Goal: Task Accomplishment & Management: Complete application form

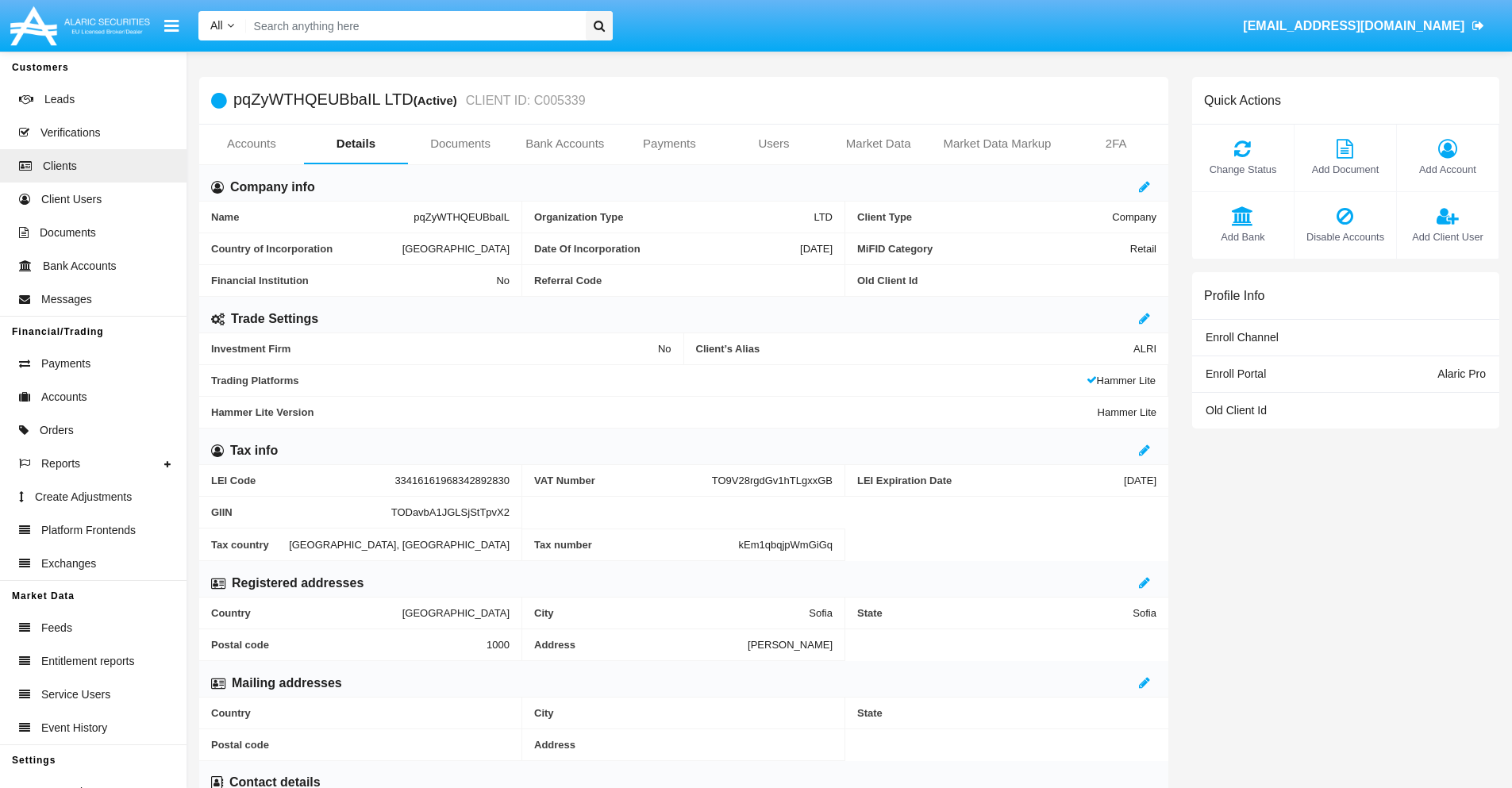
click at [565, 144] on link "Bank Accounts" at bounding box center [566, 144] width 105 height 38
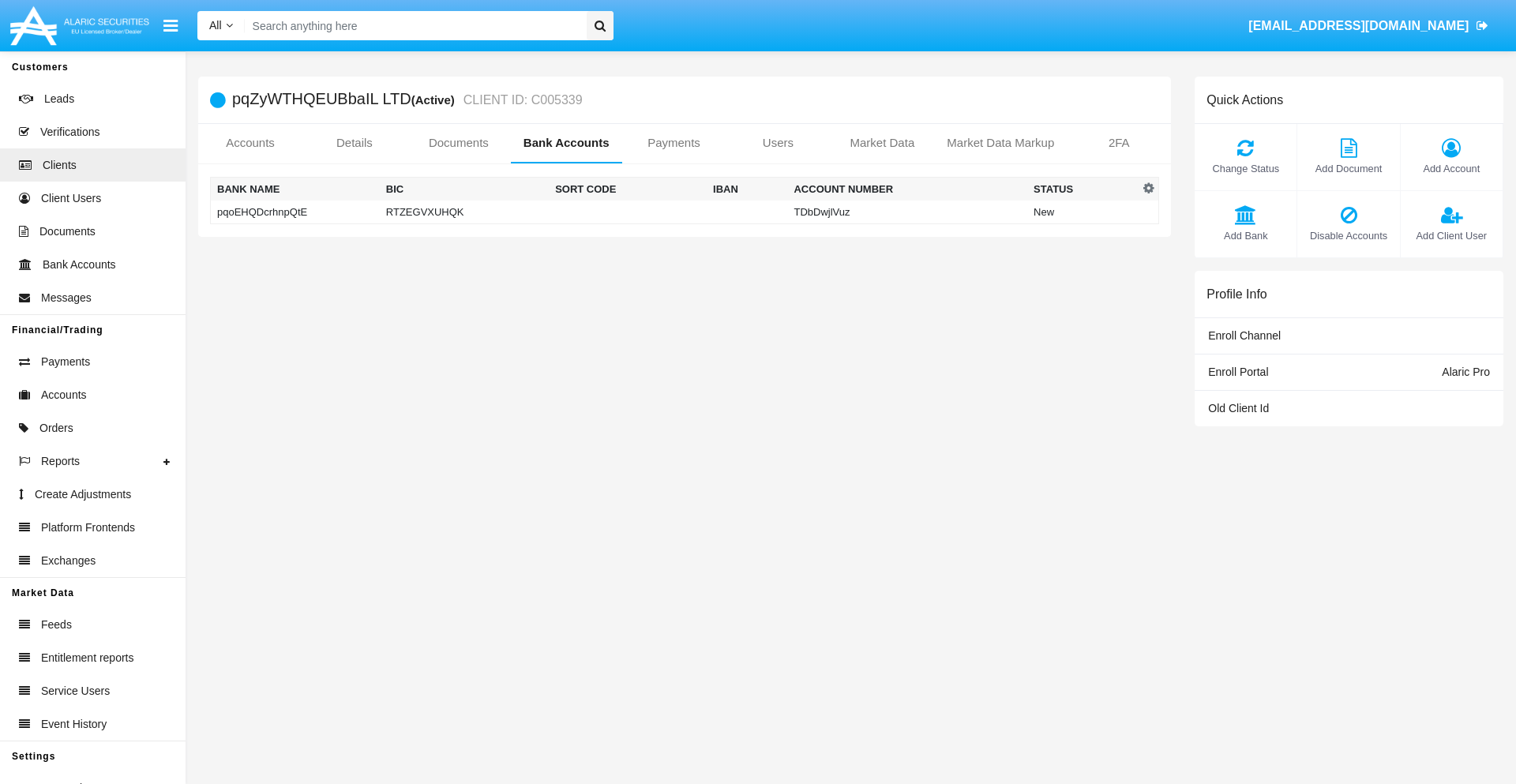
click at [294, 211] on td "pqoEHQDcrhnpQtE" at bounding box center [296, 213] width 169 height 24
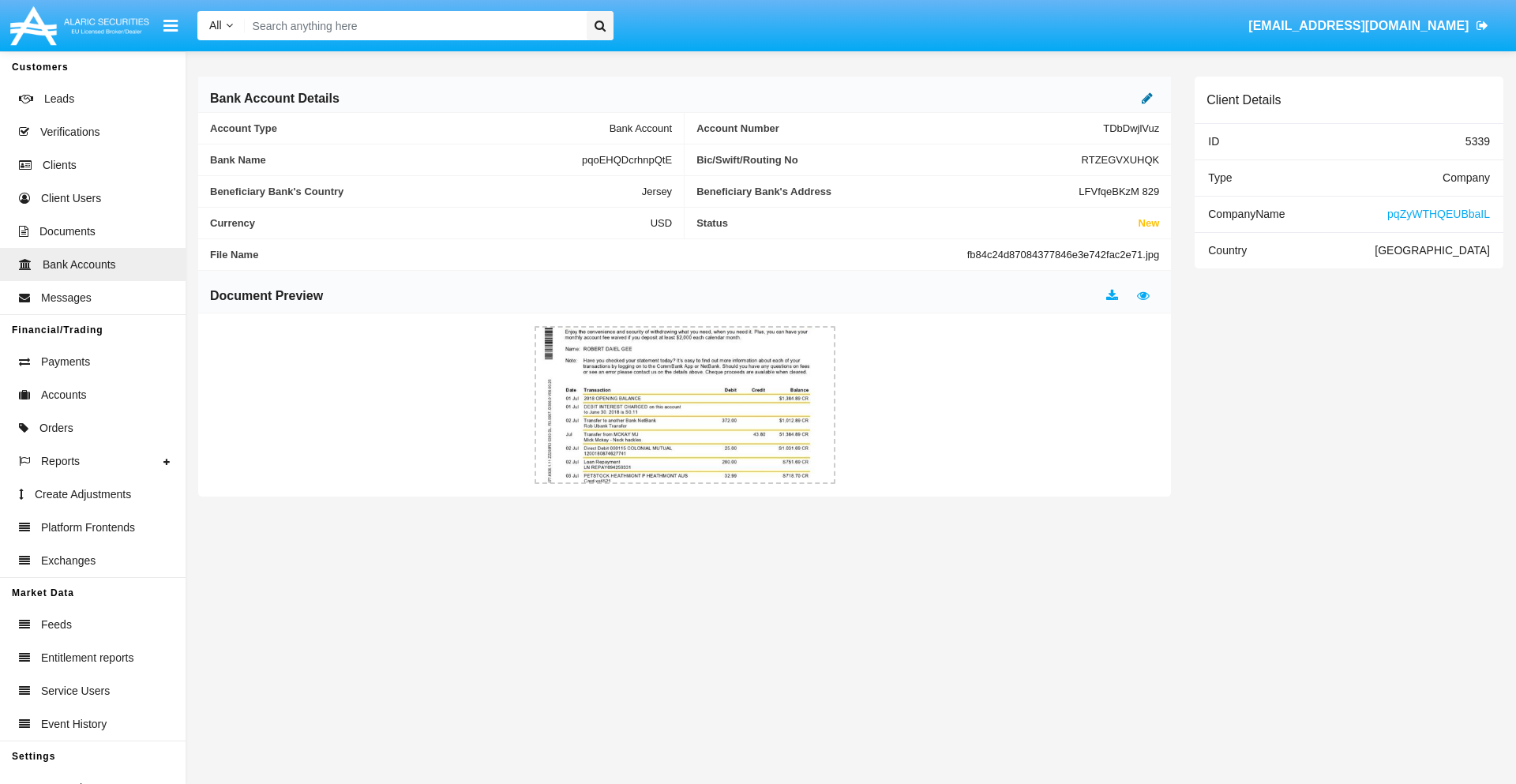
click at [1147, 97] on icon at bounding box center [1147, 97] width 11 height 13
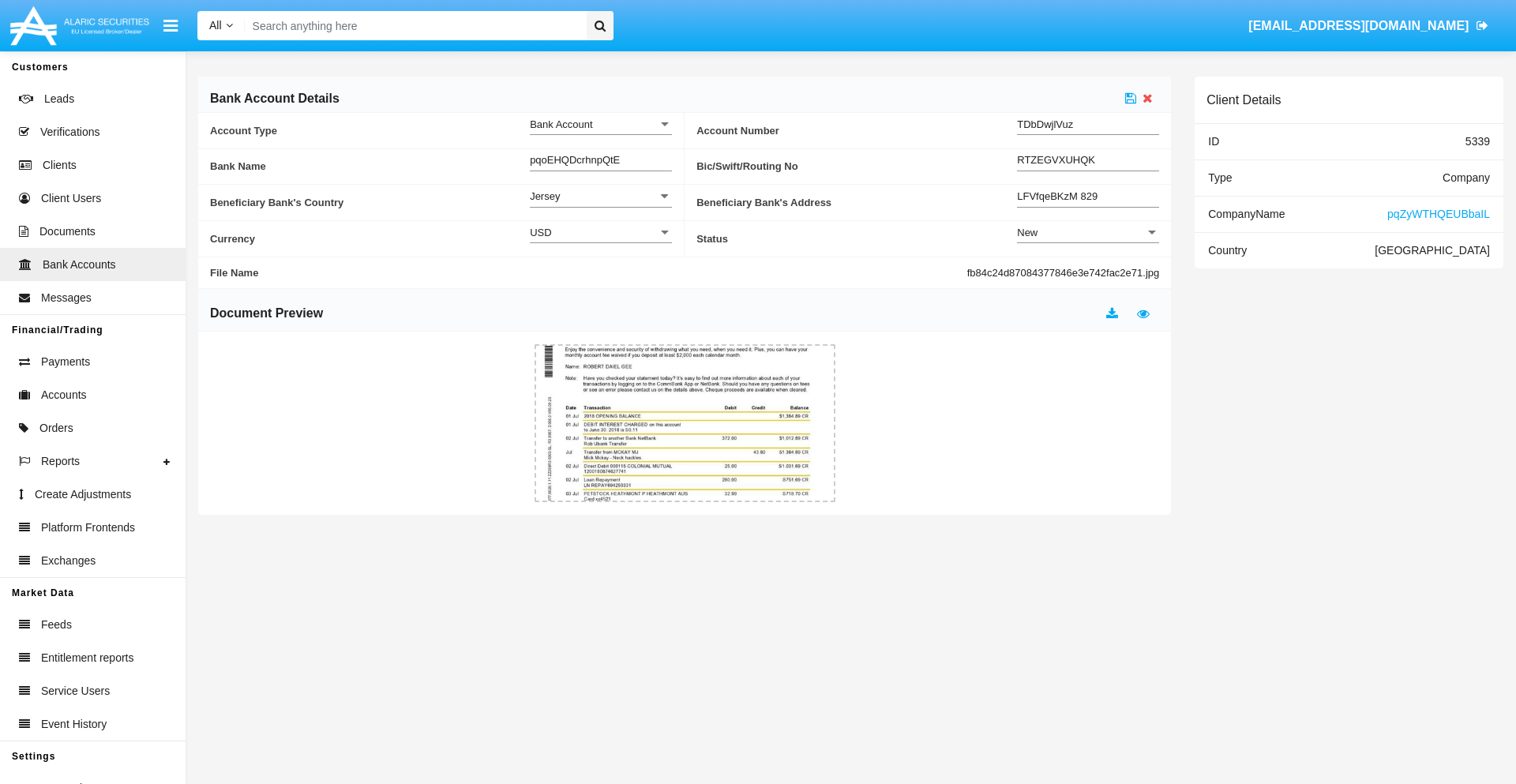
click at [1088, 232] on div "New" at bounding box center [1081, 233] width 128 height 14
click at [1088, 272] on span "Active" at bounding box center [1088, 272] width 142 height 31
click at [1130, 97] on icon at bounding box center [1130, 97] width 11 height 13
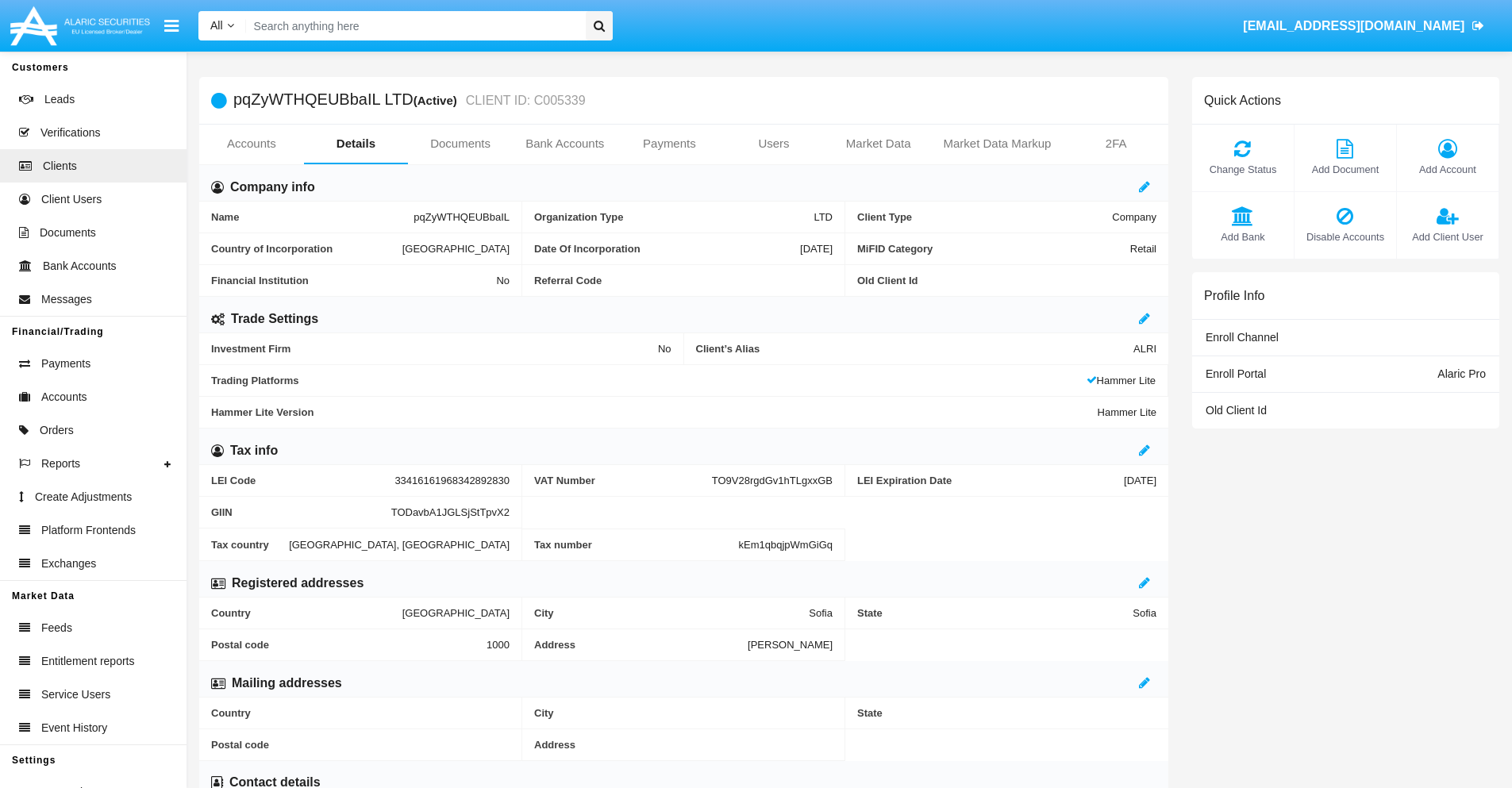
click at [565, 144] on link "Bank Accounts" at bounding box center [566, 144] width 105 height 38
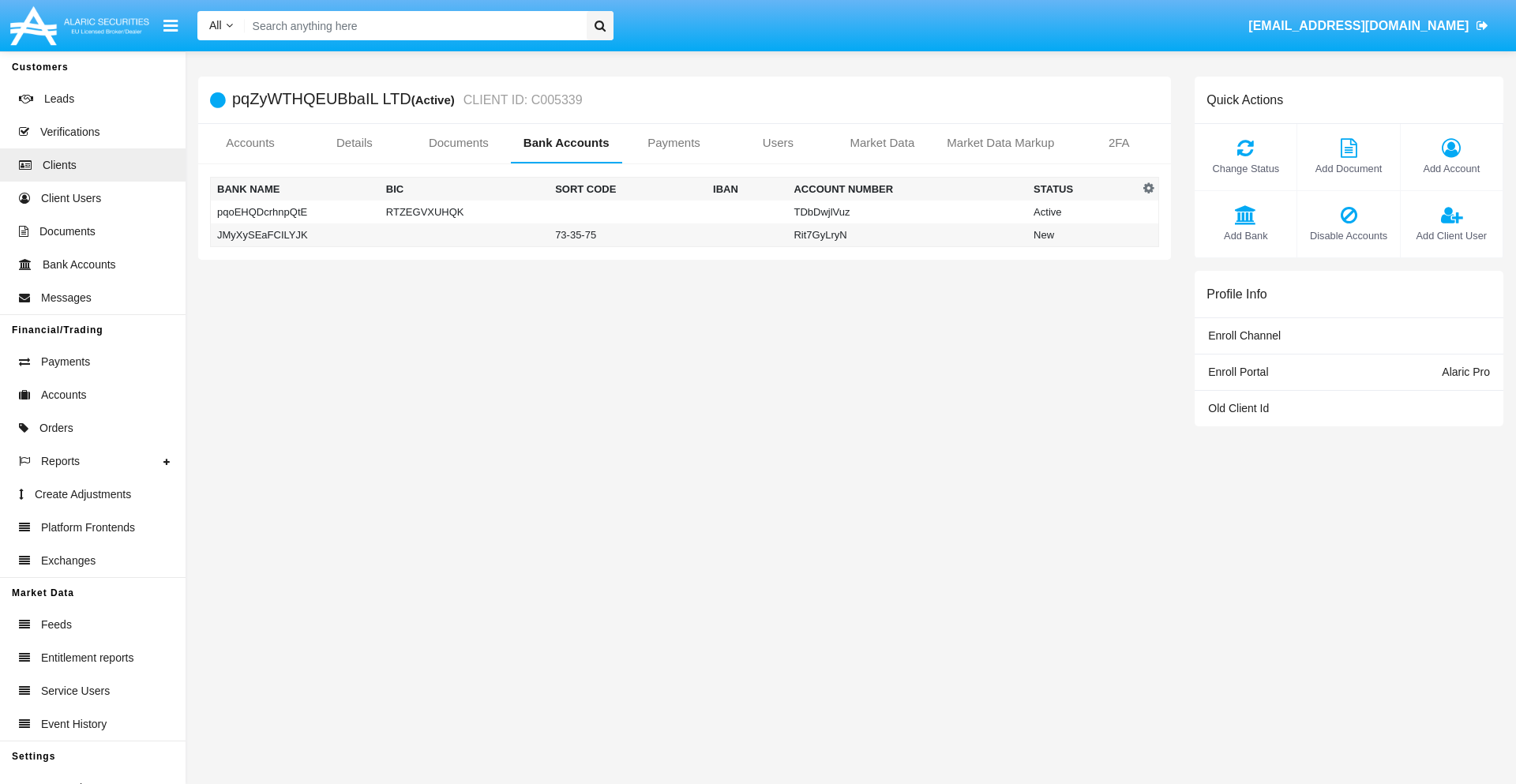
click at [294, 234] on td "JMyXySEaFCILYJK" at bounding box center [296, 235] width 169 height 24
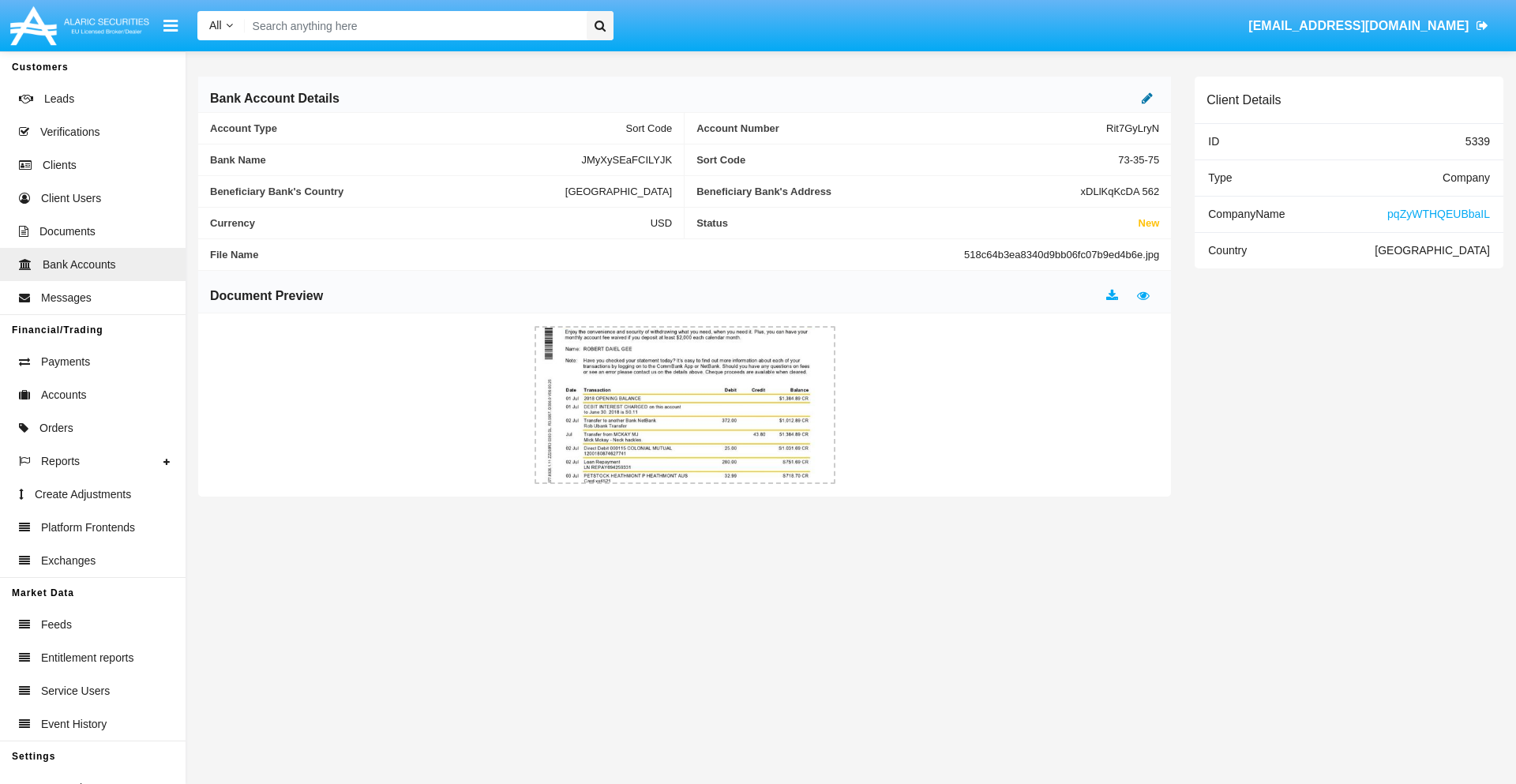
click at [1147, 97] on icon at bounding box center [1147, 97] width 11 height 13
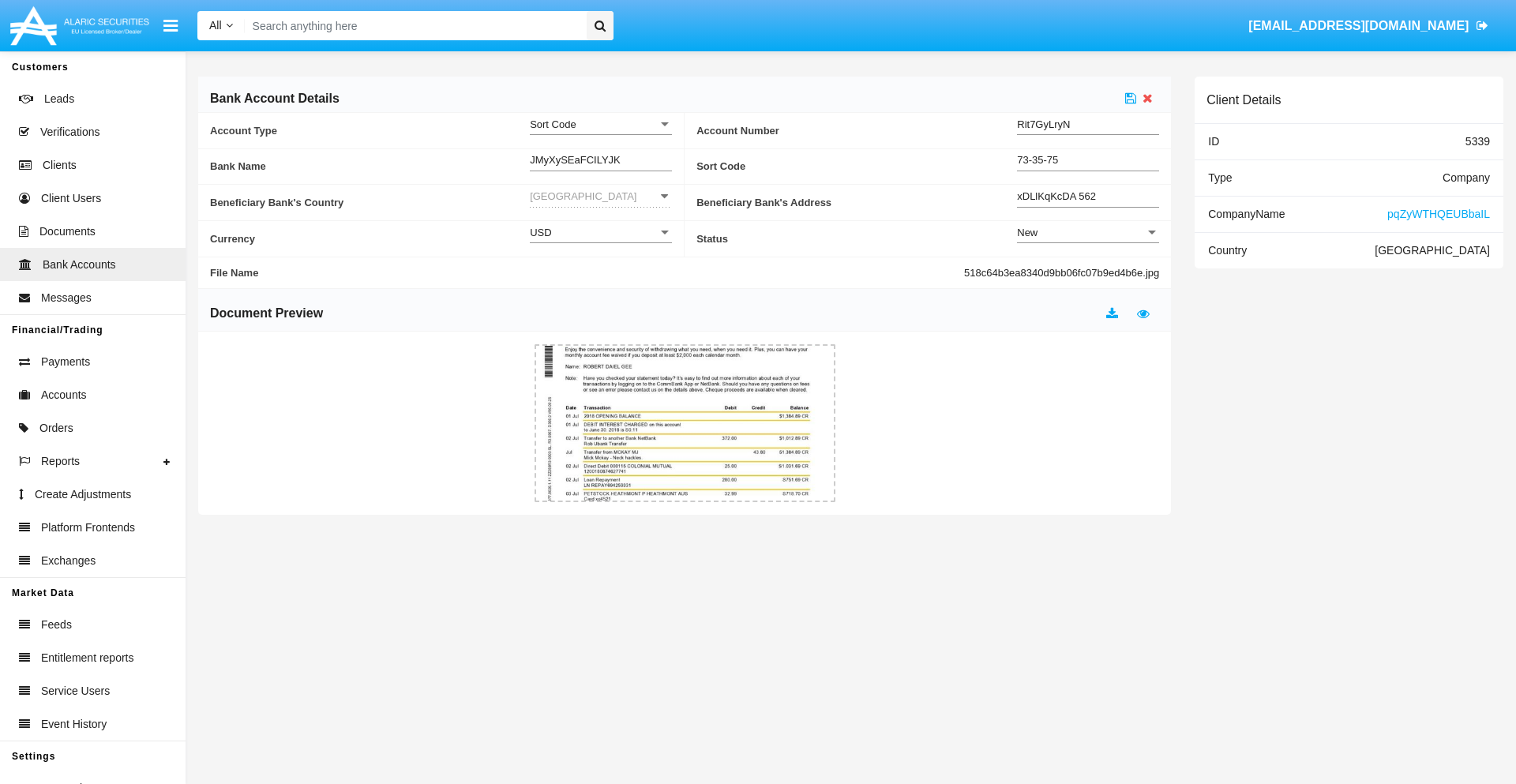
click at [1088, 232] on div "New" at bounding box center [1081, 233] width 128 height 14
click at [1088, 272] on span "Active" at bounding box center [1088, 272] width 142 height 31
click at [1130, 97] on icon at bounding box center [1130, 97] width 11 height 13
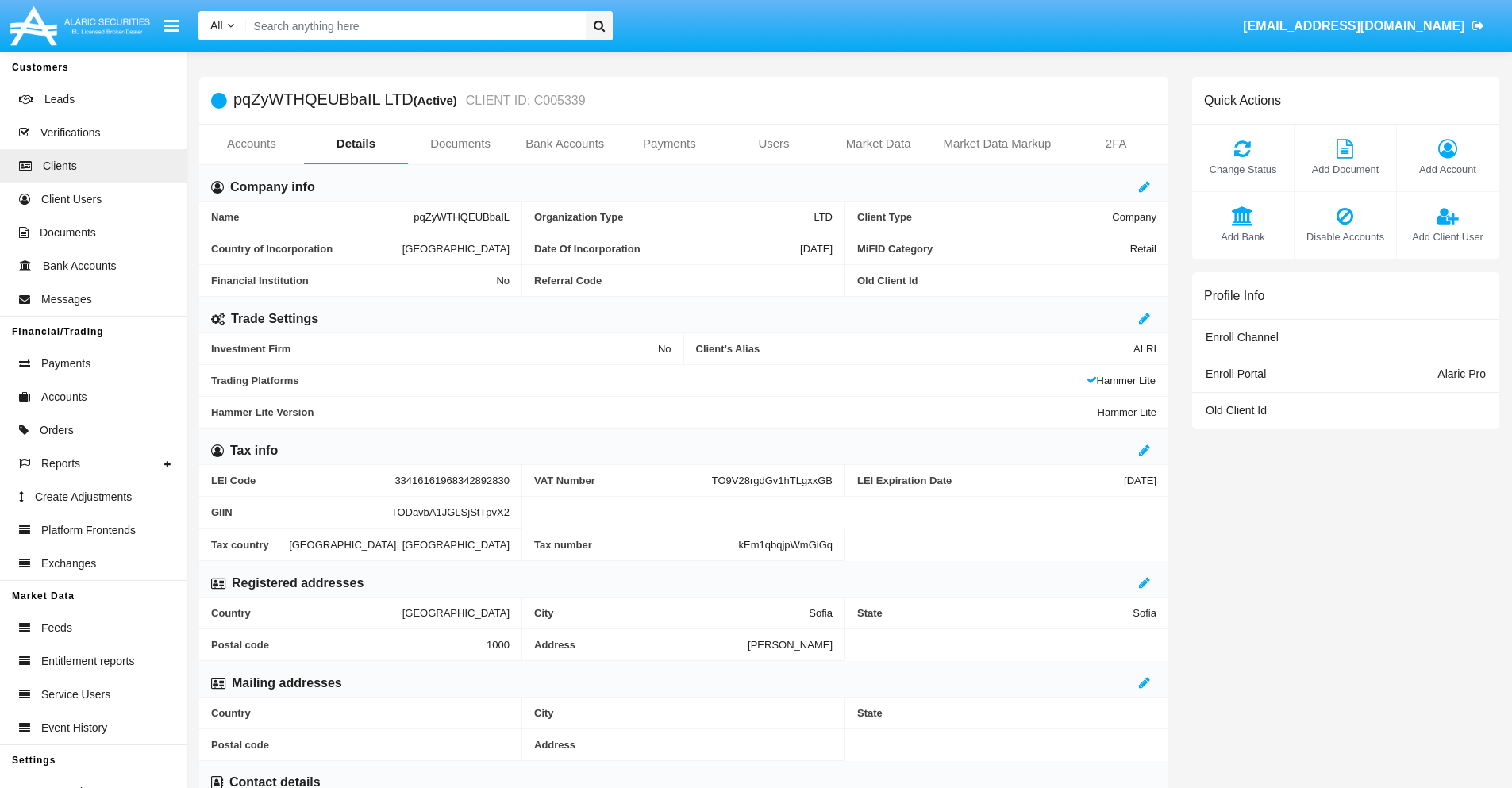
click at [1242, 236] on span "Add Bank" at bounding box center [1243, 237] width 86 height 15
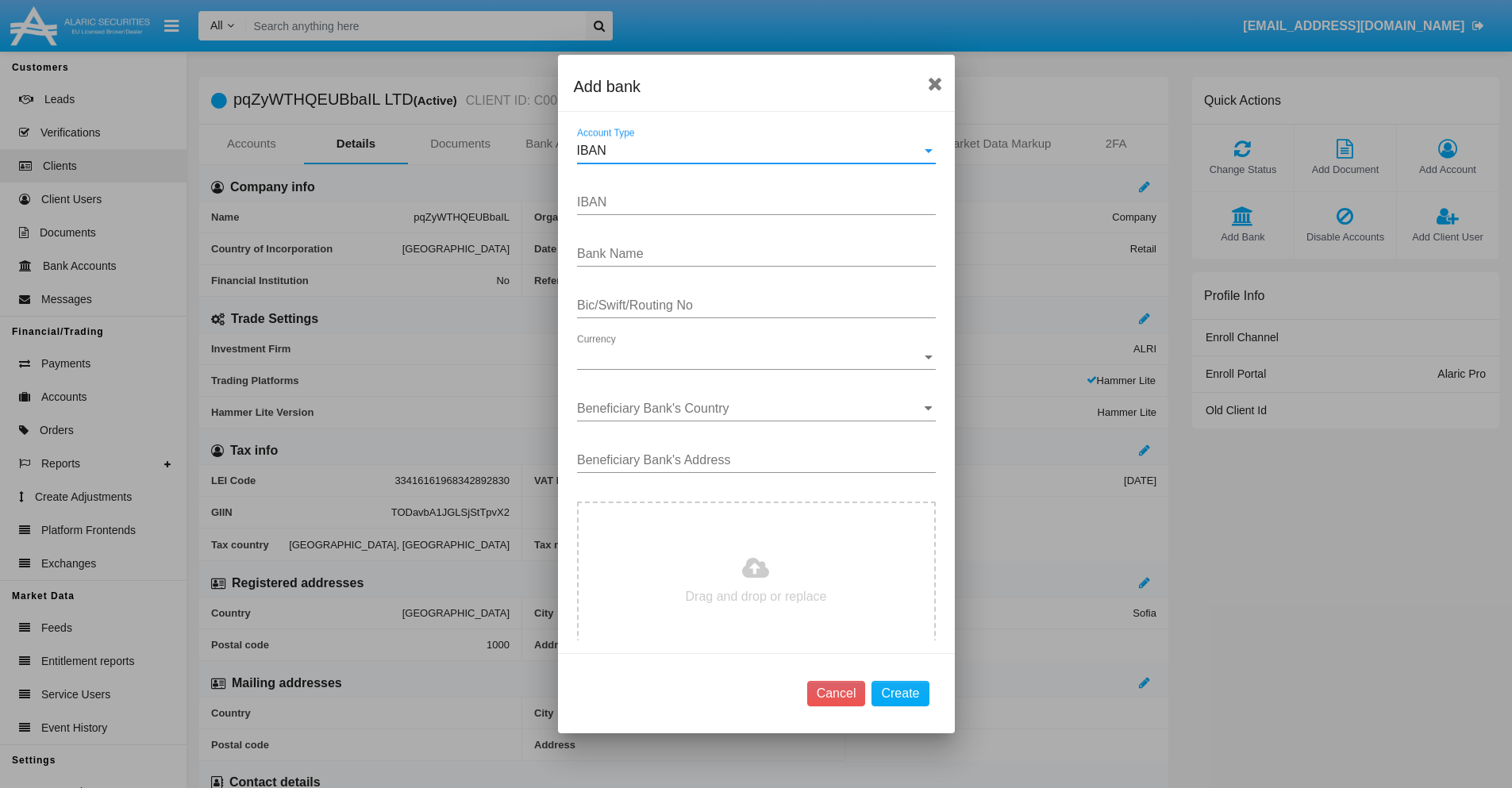
click at [750, 150] on div "IBAN" at bounding box center [749, 150] width 345 height 15
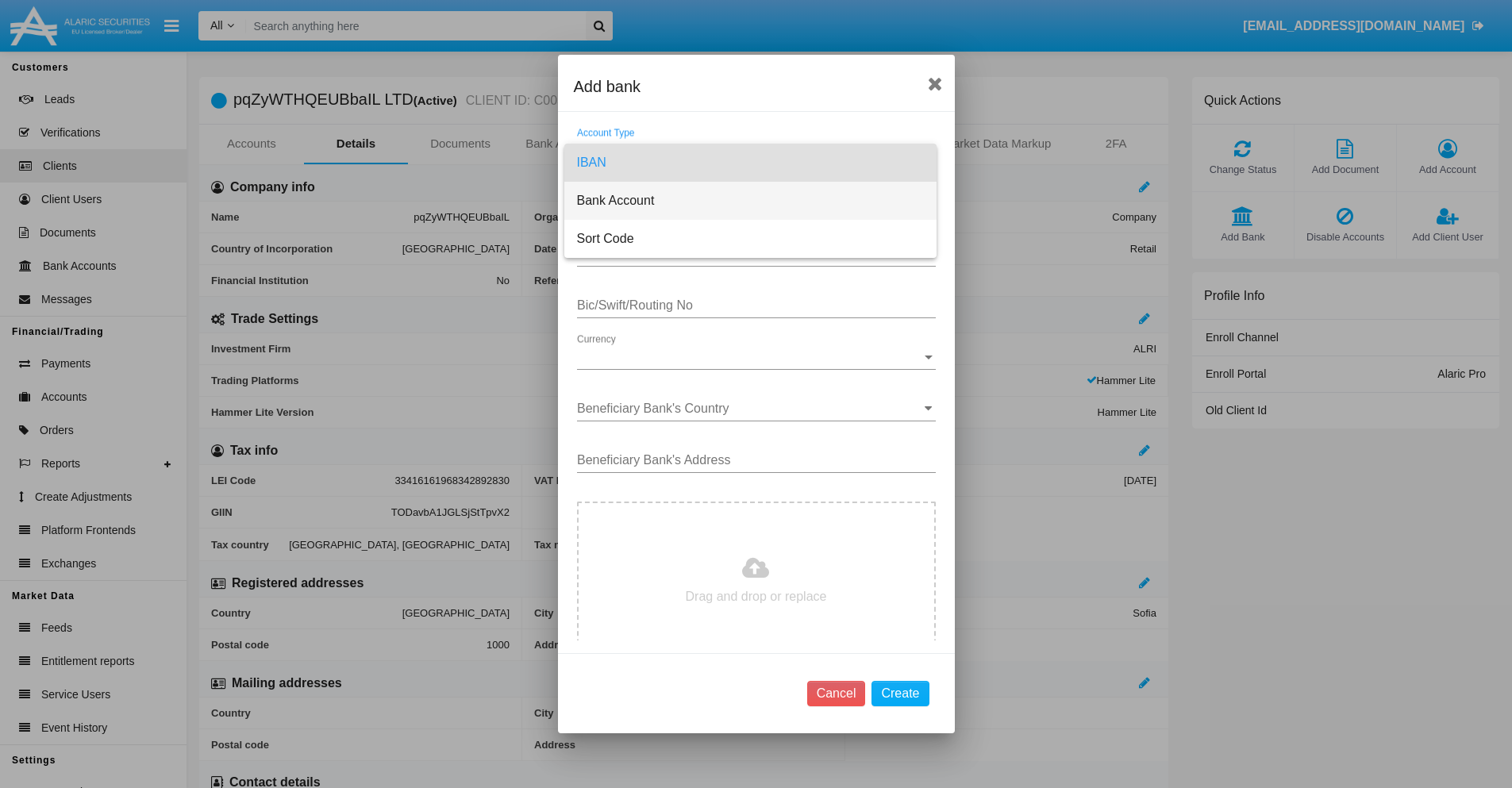
click at [750, 201] on span "Bank Account" at bounding box center [750, 200] width 347 height 38
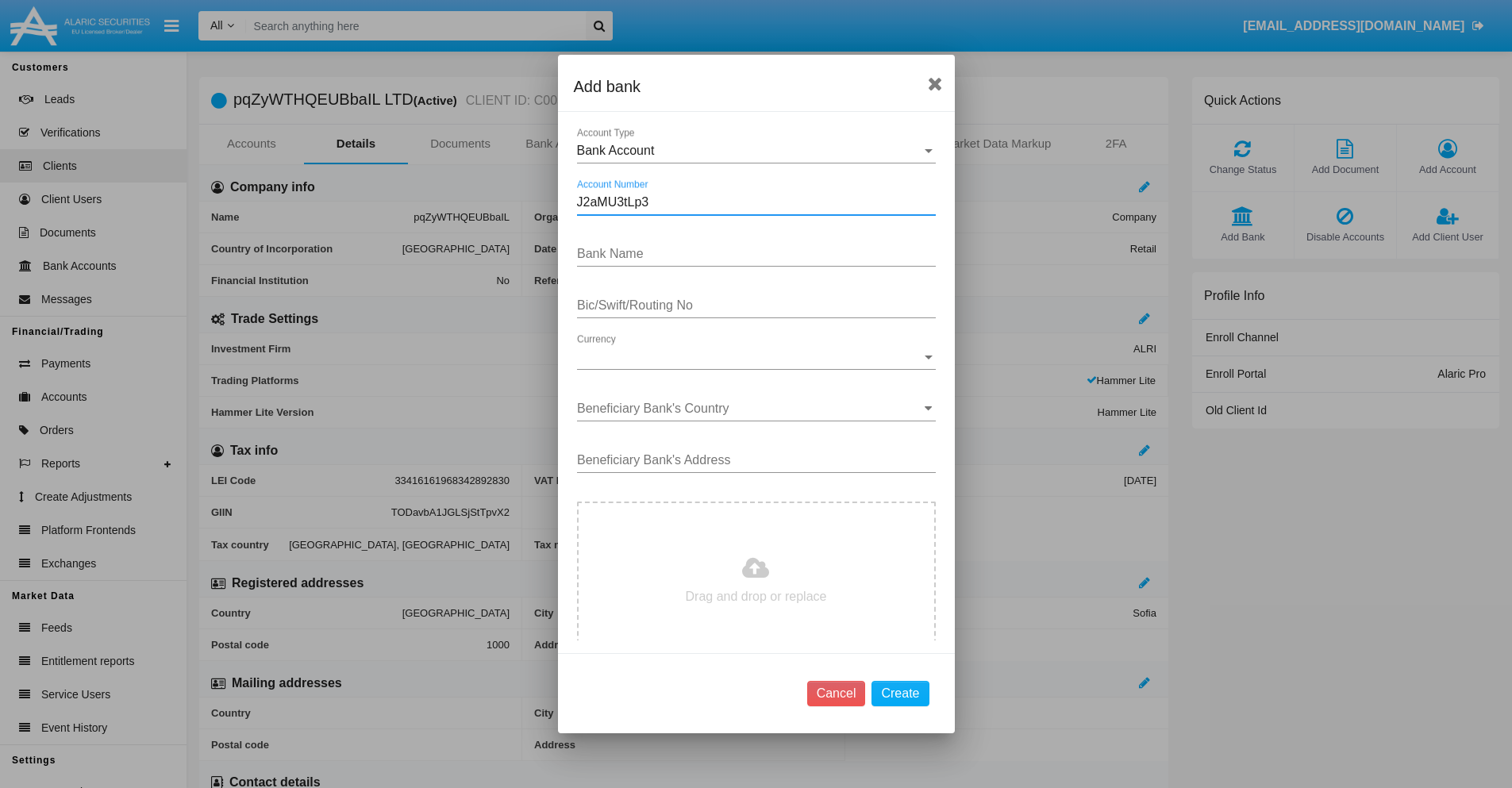
type input "J2aMU3tLp3"
type input "ceRmpPNpbKEyYMP"
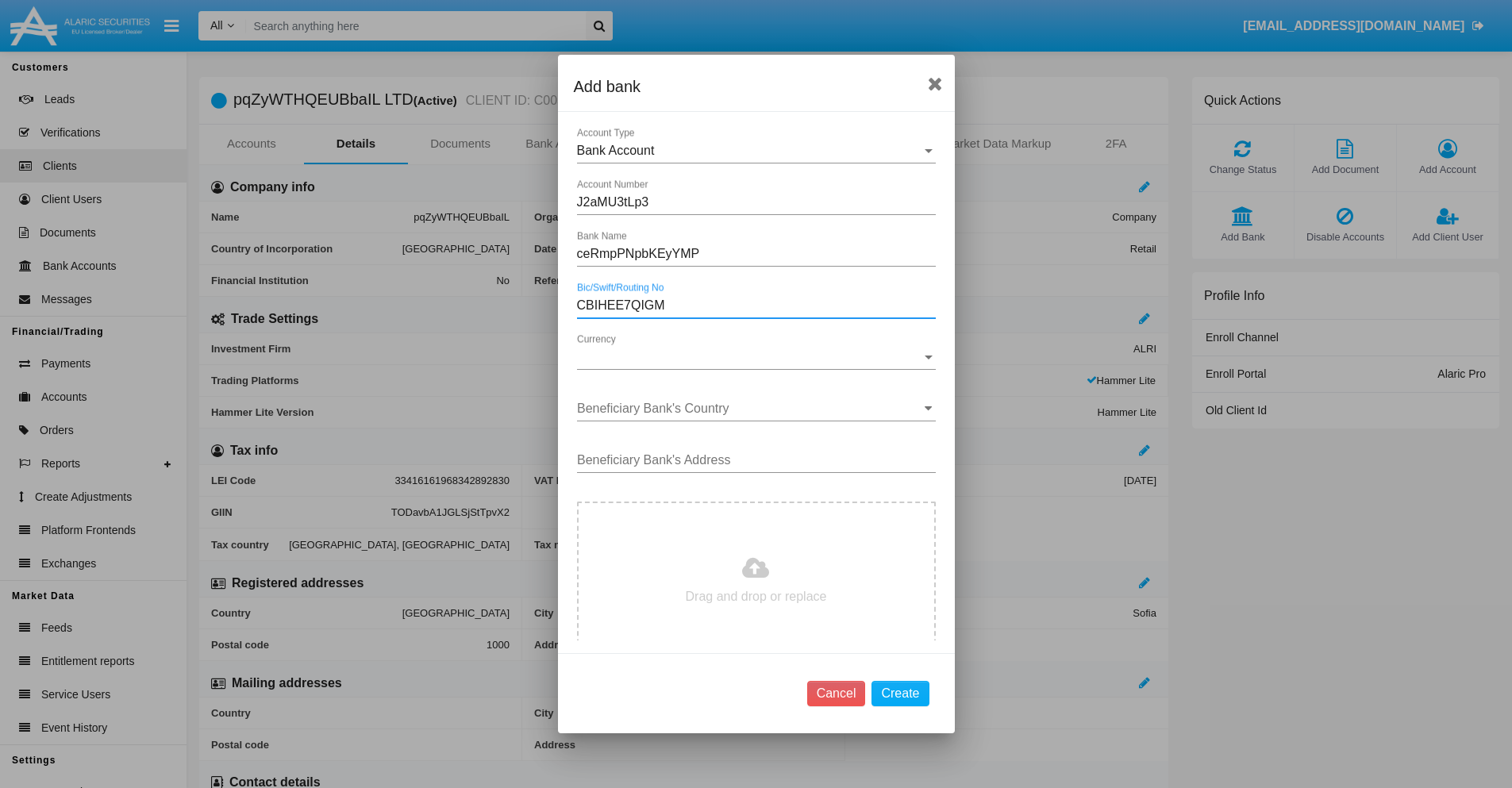
type input "CBIHEE7QIGM"
click at [750, 357] on span "Currency" at bounding box center [749, 357] width 345 height 15
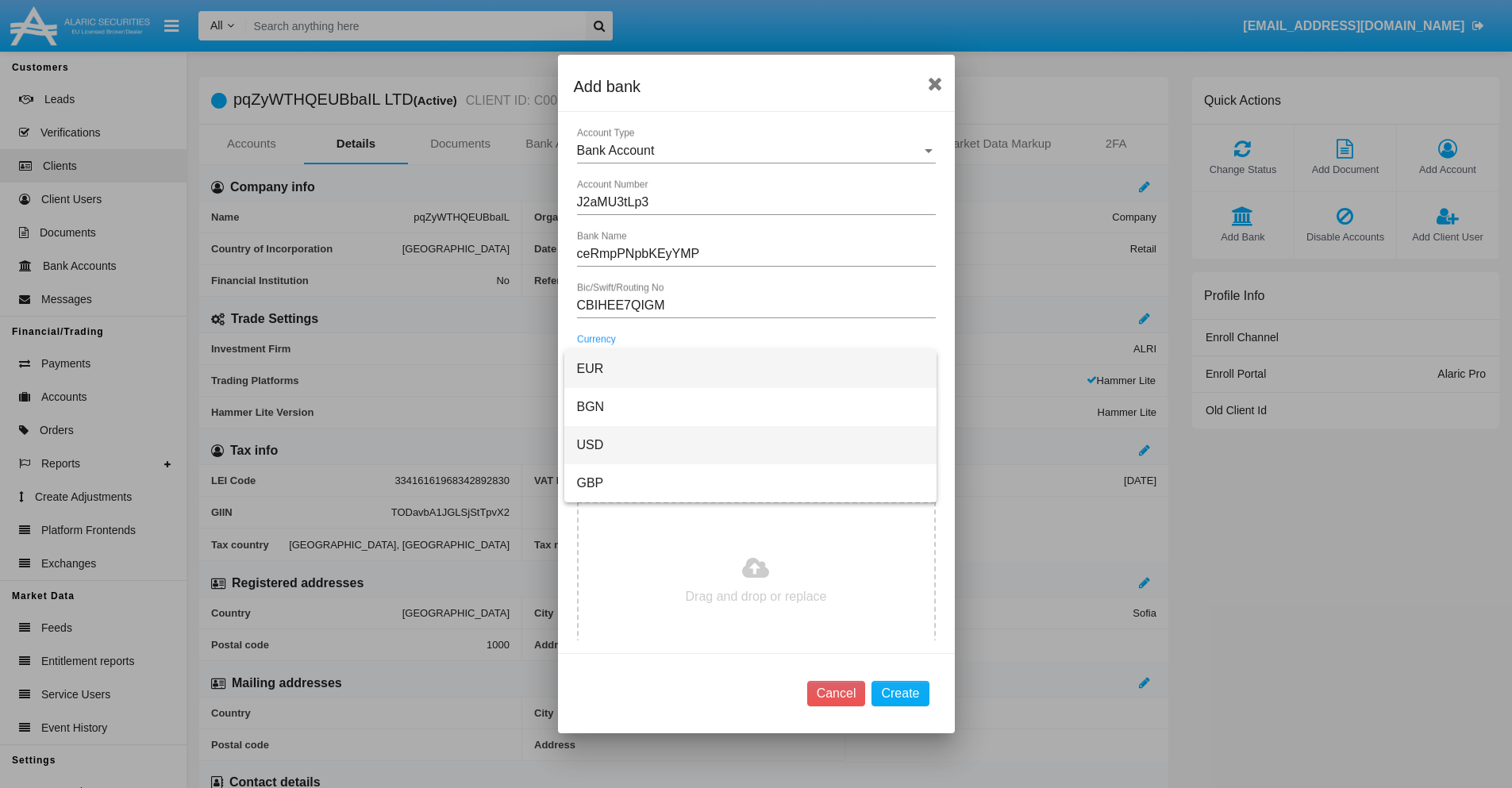
click at [750, 445] on span "USD" at bounding box center [750, 445] width 347 height 38
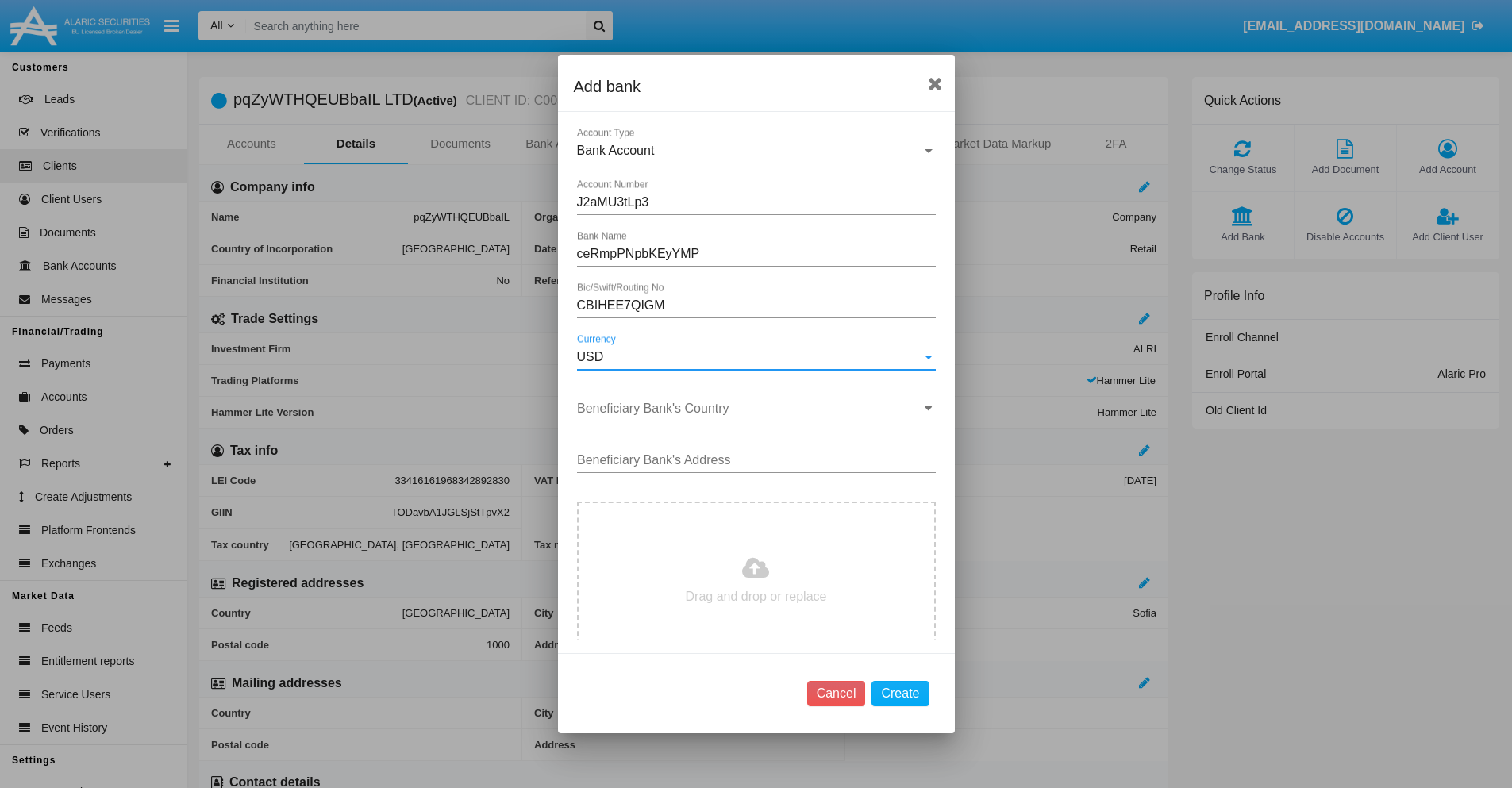
click at [750, 409] on input "Beneficiary Bank's Country" at bounding box center [756, 408] width 358 height 15
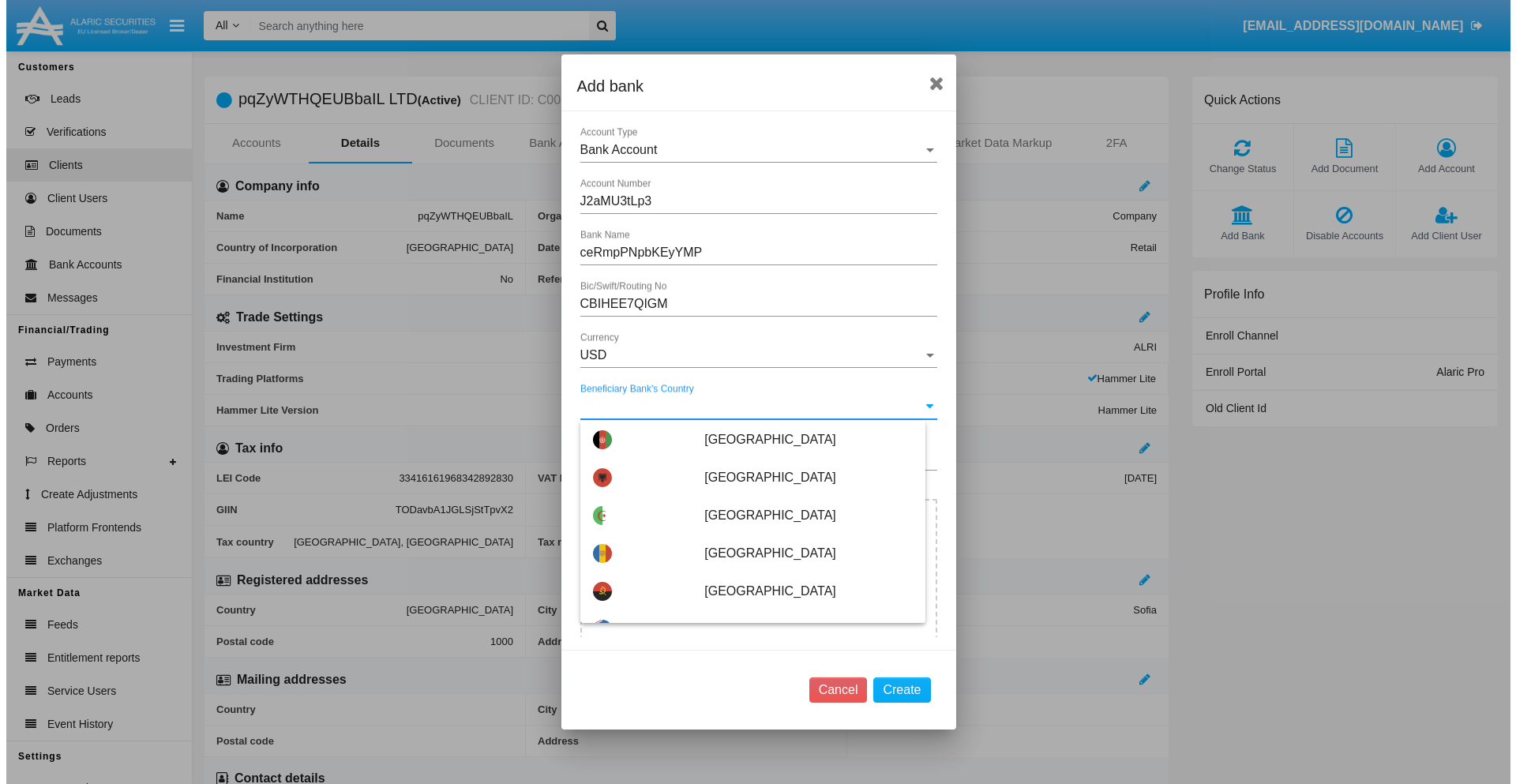
scroll to position [4156, 0]
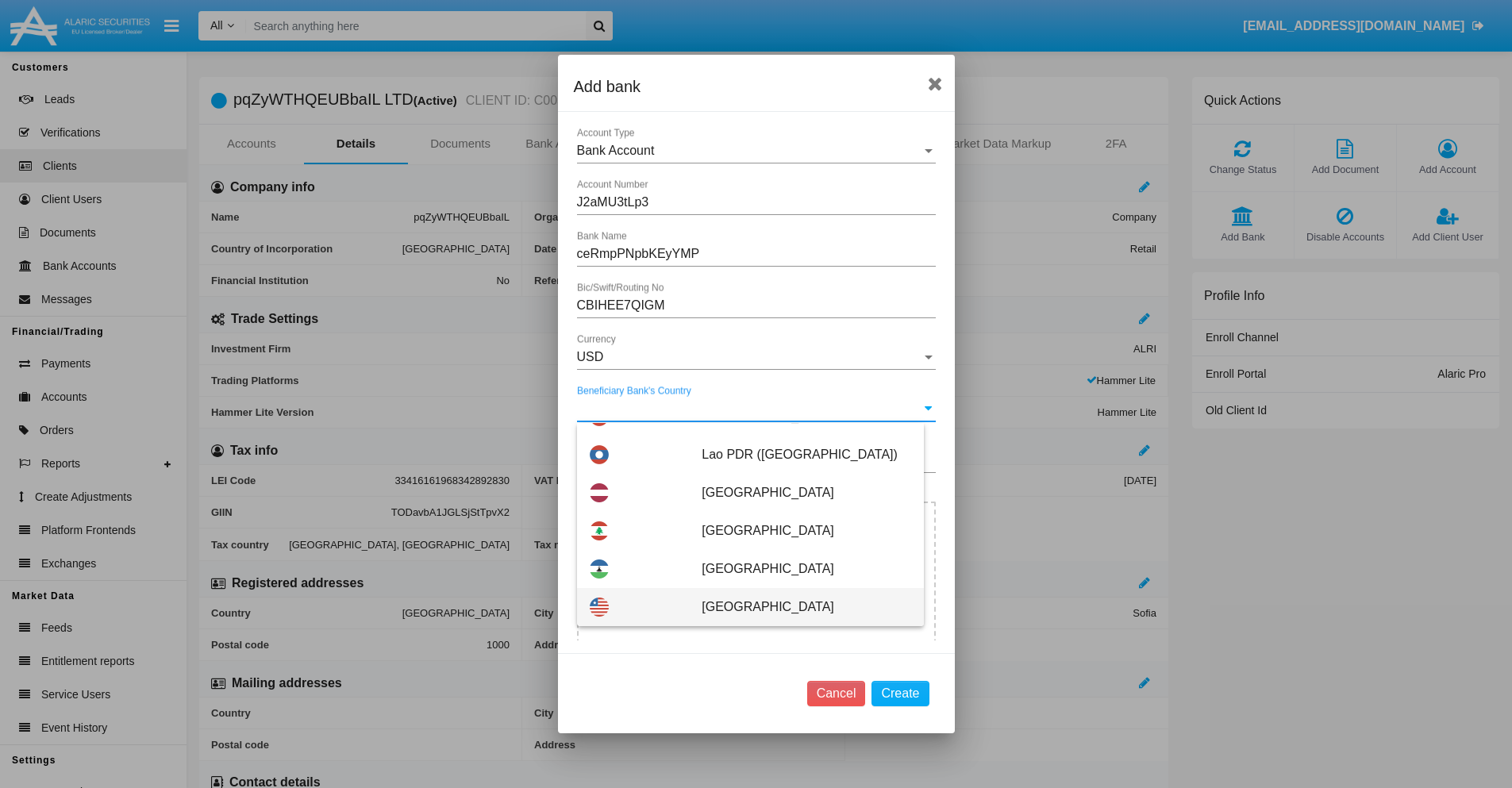
click at [798, 607] on span "Liberia" at bounding box center [805, 607] width 209 height 38
type input "Liberia"
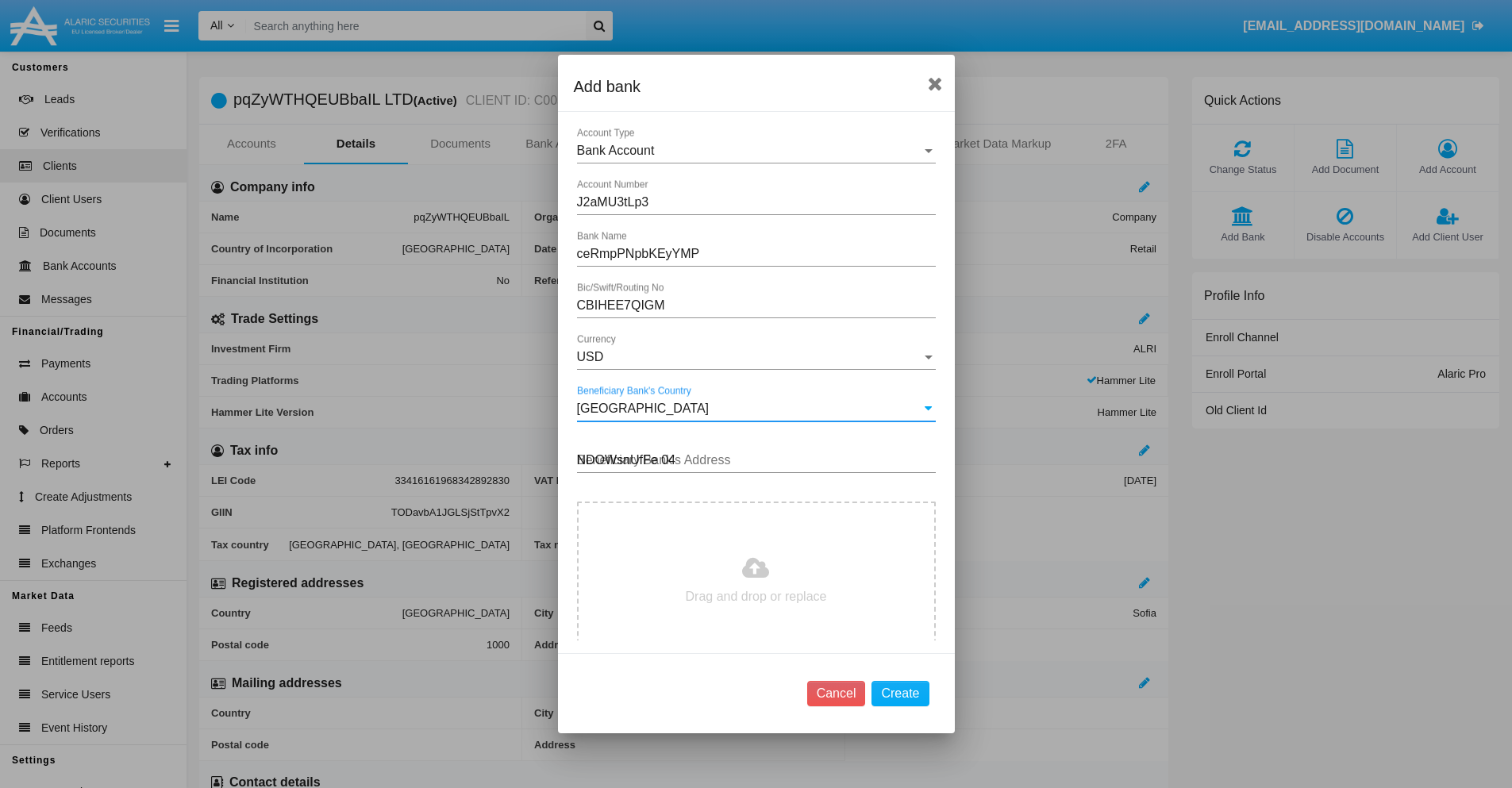
type input "NDOWsnUfFe 041"
type input "C:\fakepath\bank-statement.png"
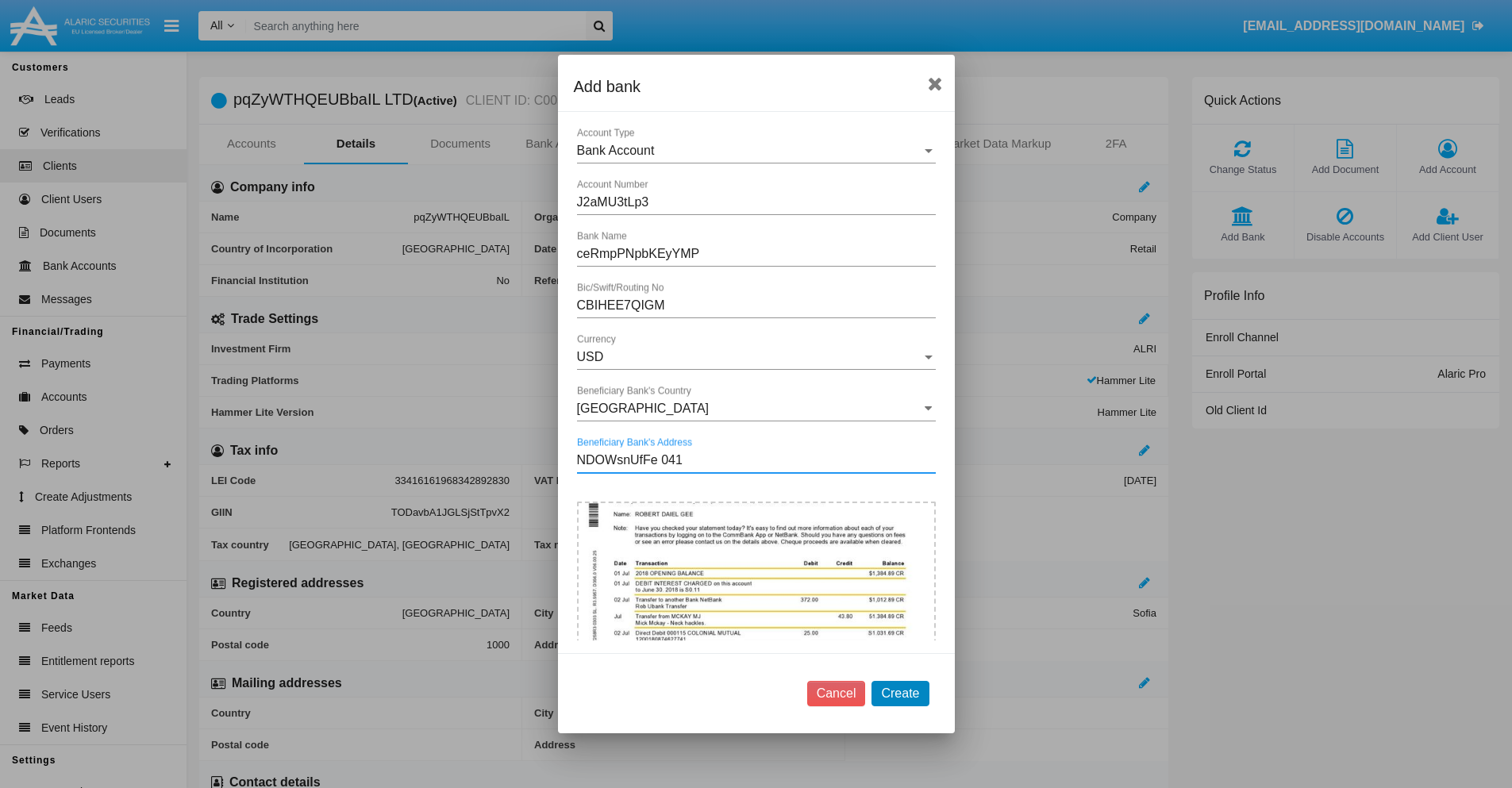
click at [900, 693] on button "Create" at bounding box center [900, 693] width 57 height 26
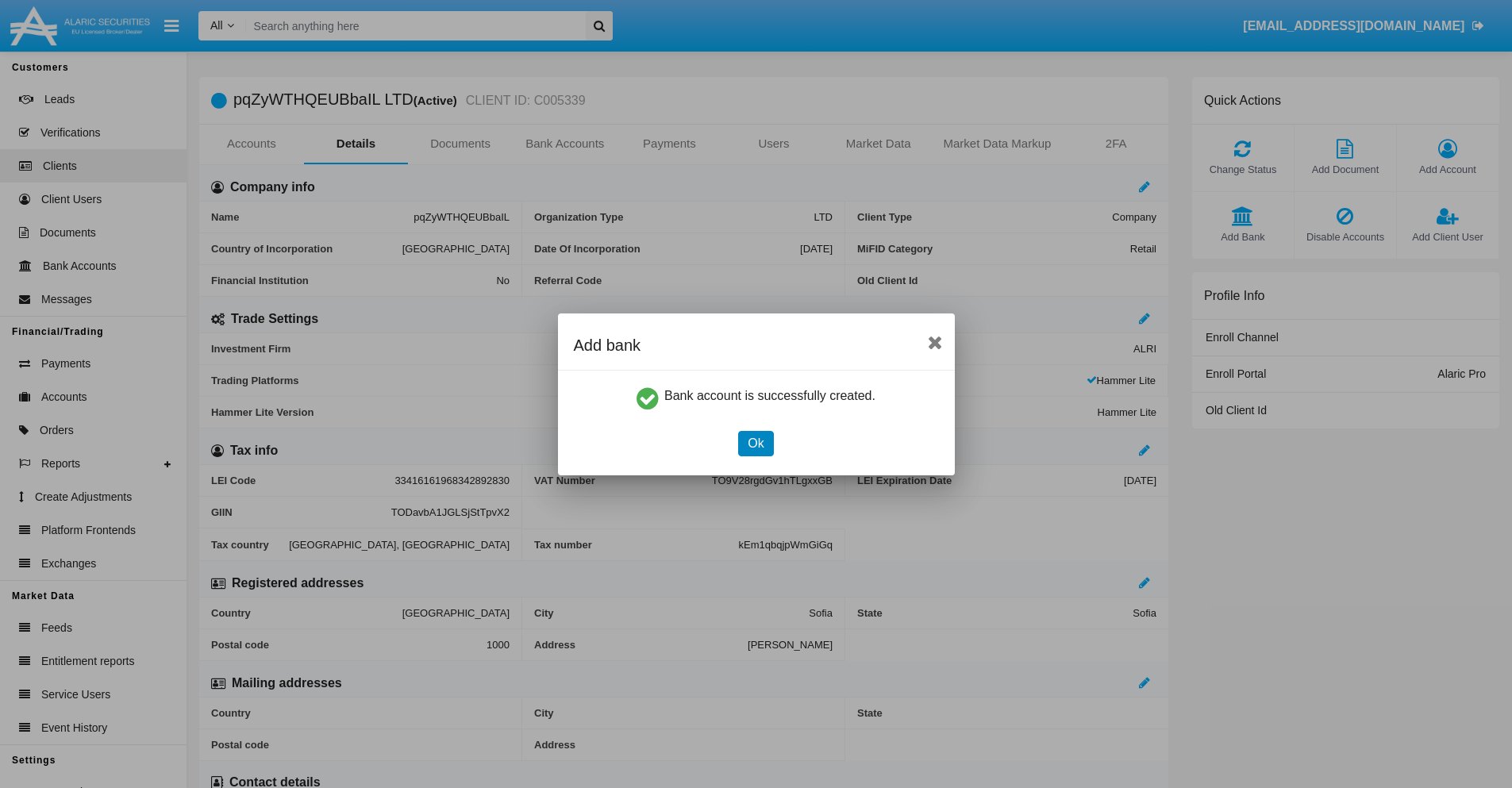
click at [756, 443] on button "Ok" at bounding box center [756, 443] width 35 height 26
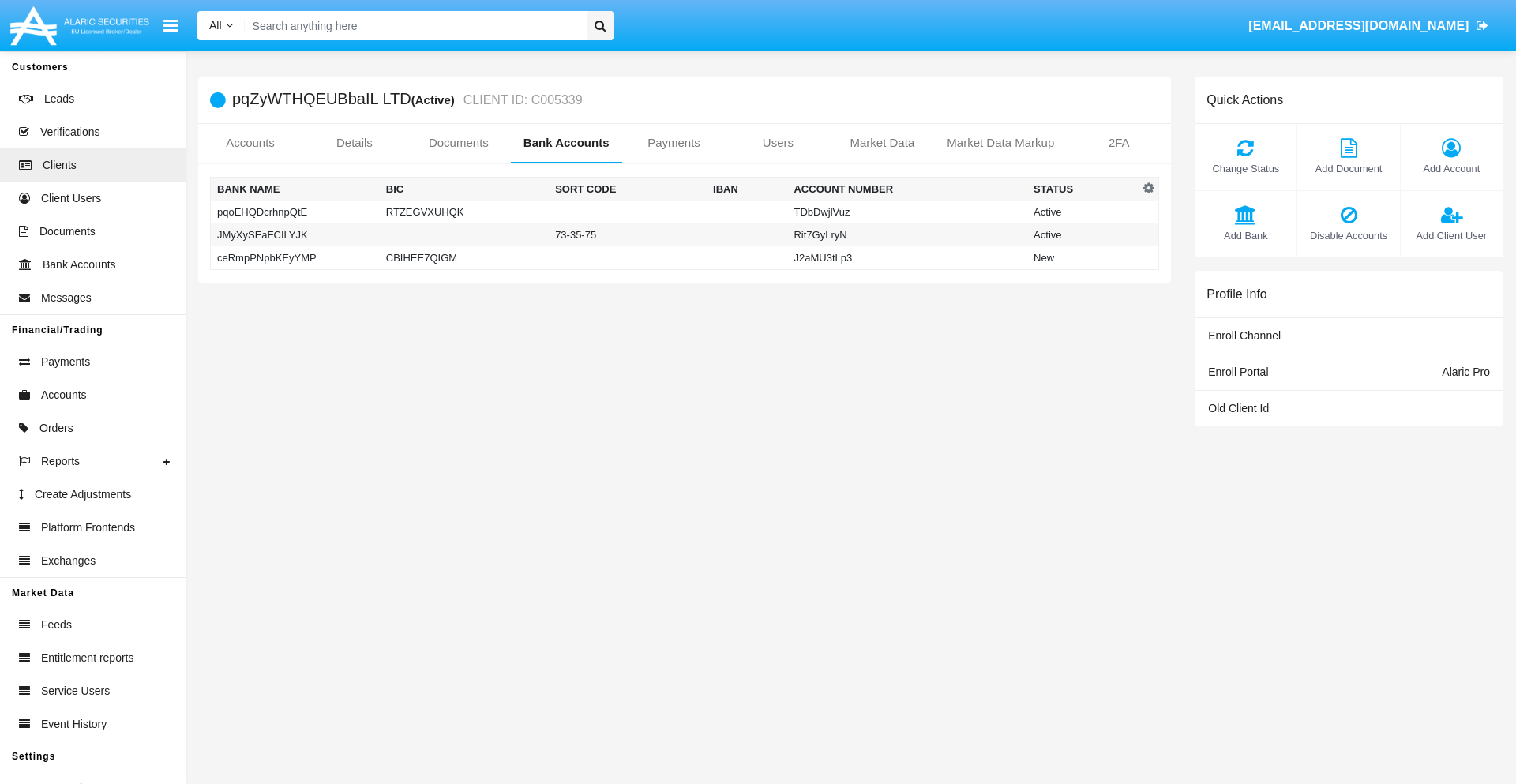
click at [294, 257] on td "ceRmpPNpbKEyYMP" at bounding box center [296, 258] width 169 height 24
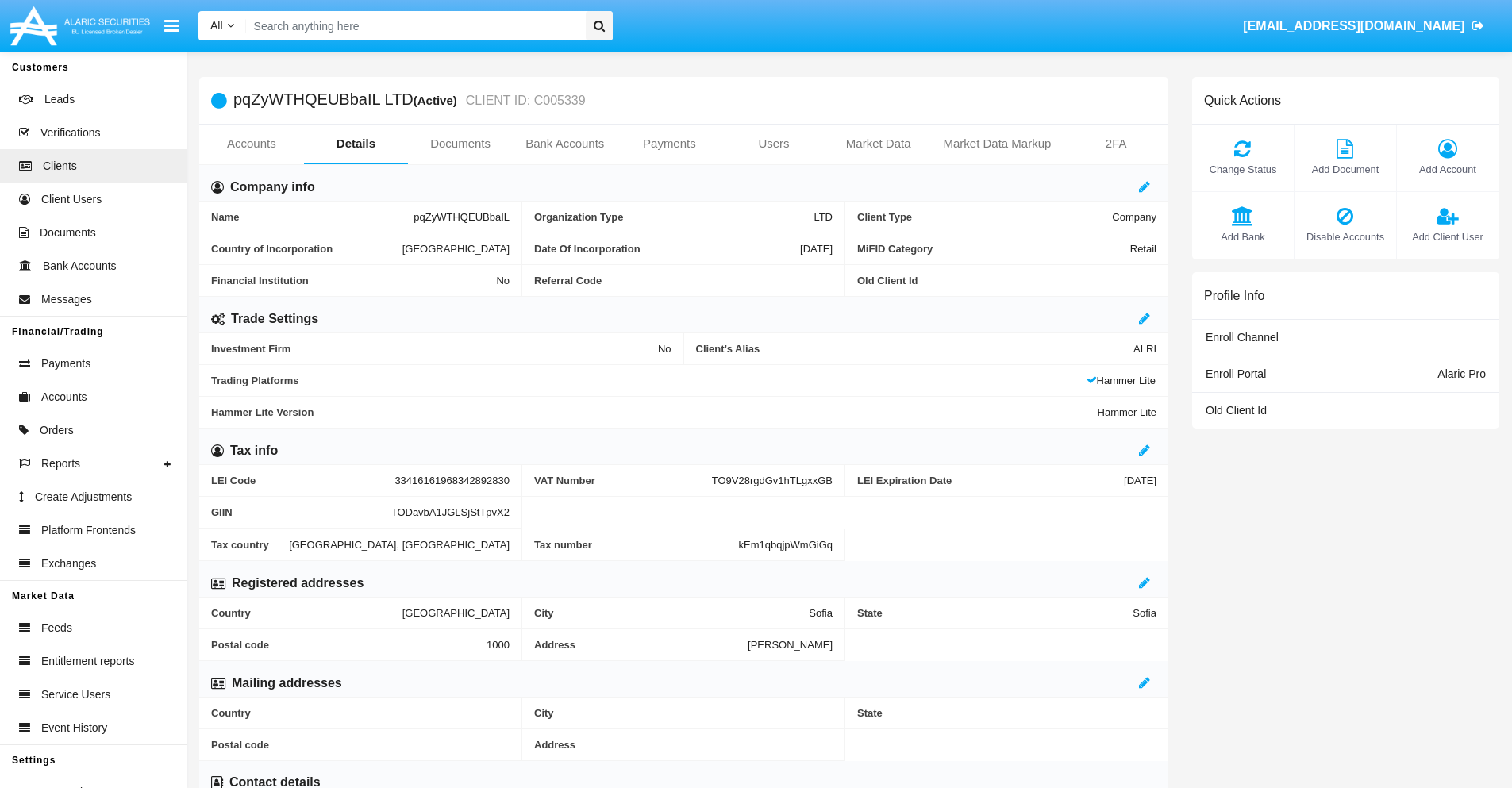
click at [1242, 236] on span "Add Bank" at bounding box center [1243, 237] width 86 height 15
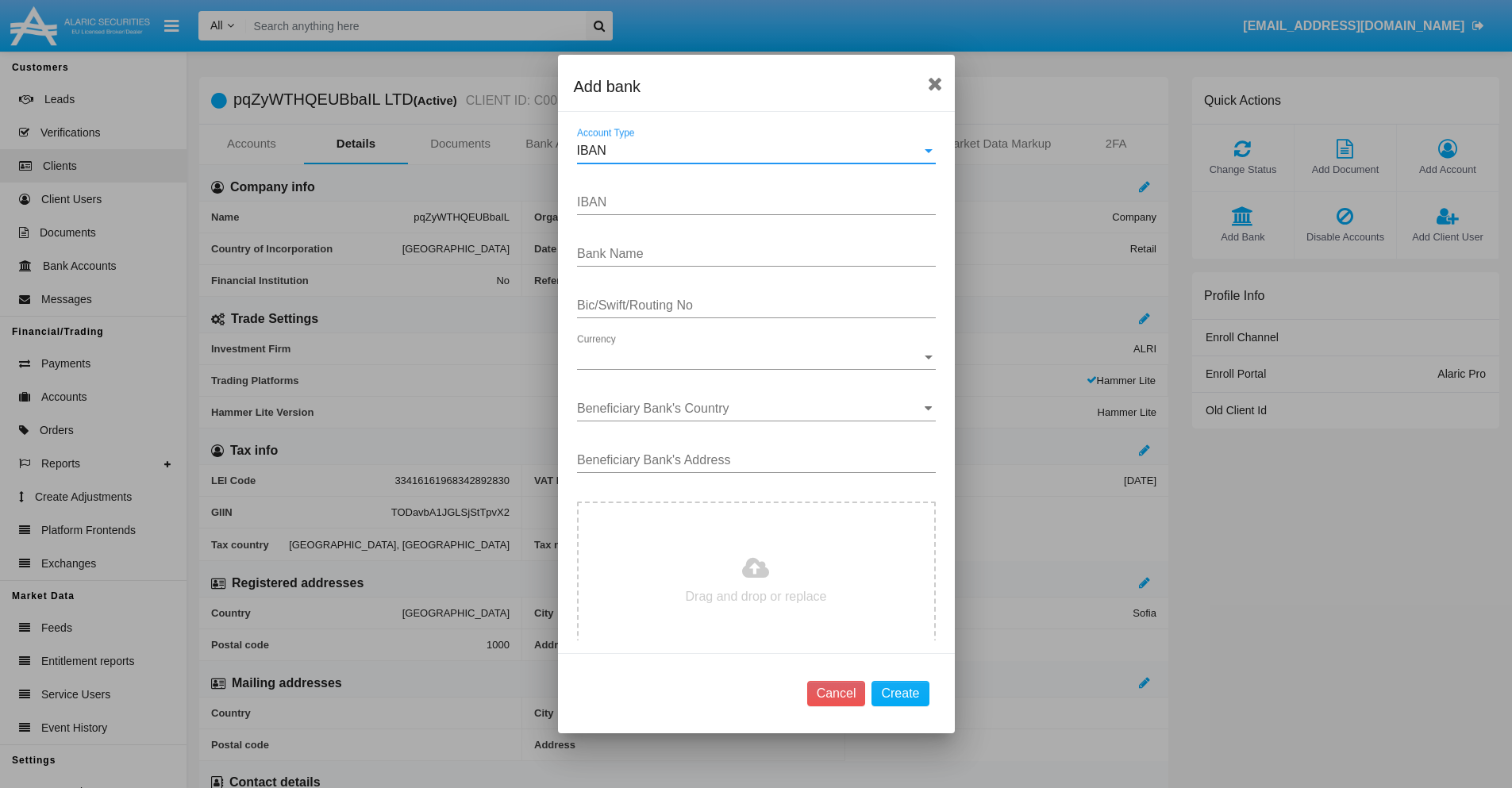
click at [750, 150] on div "IBAN" at bounding box center [749, 150] width 345 height 15
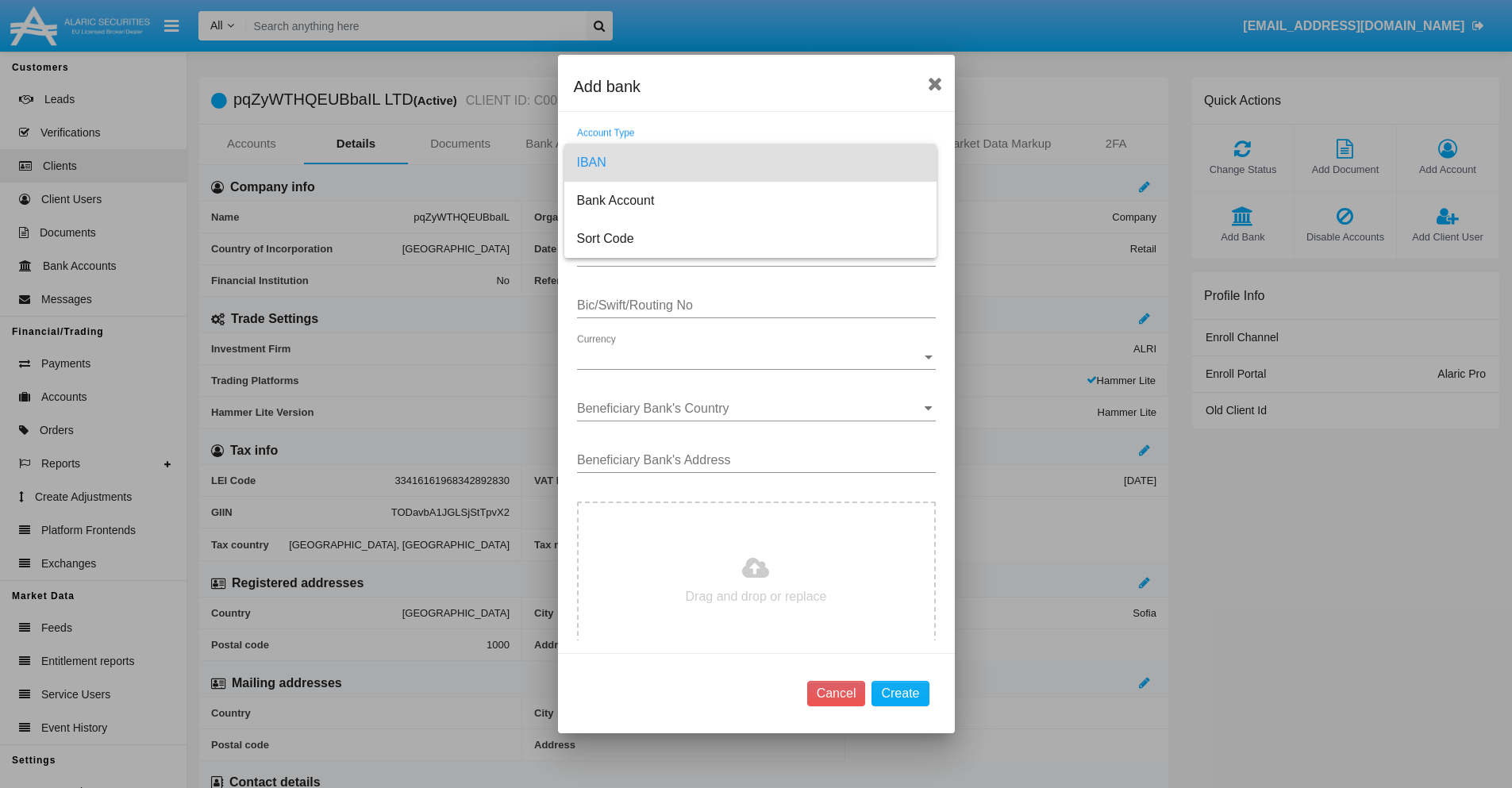
click at [750, 162] on span "IBAN" at bounding box center [750, 162] width 347 height 38
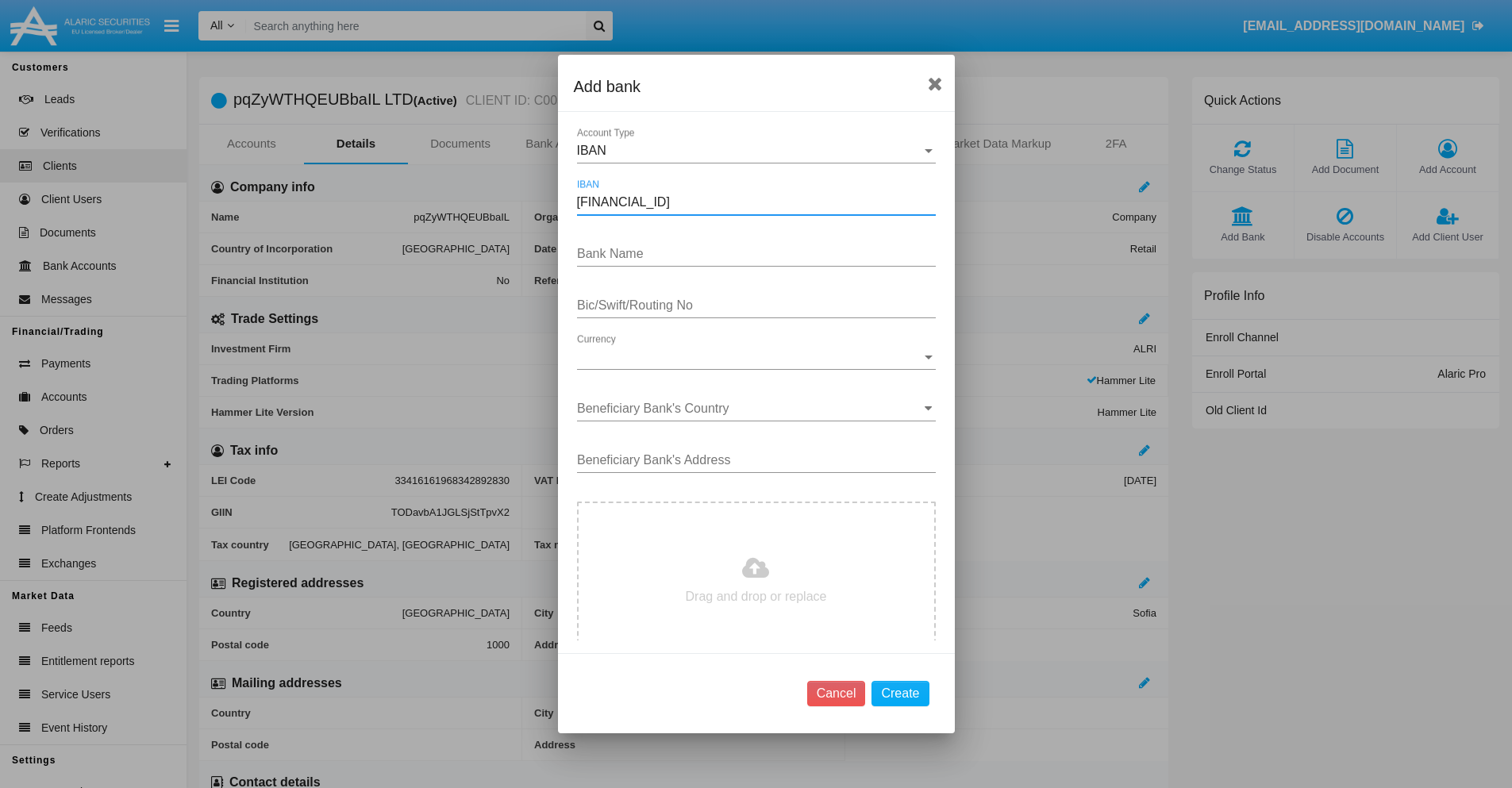
type input "[FINANCIAL_ID]"
type input "RQoEeZwpeSEWRAM"
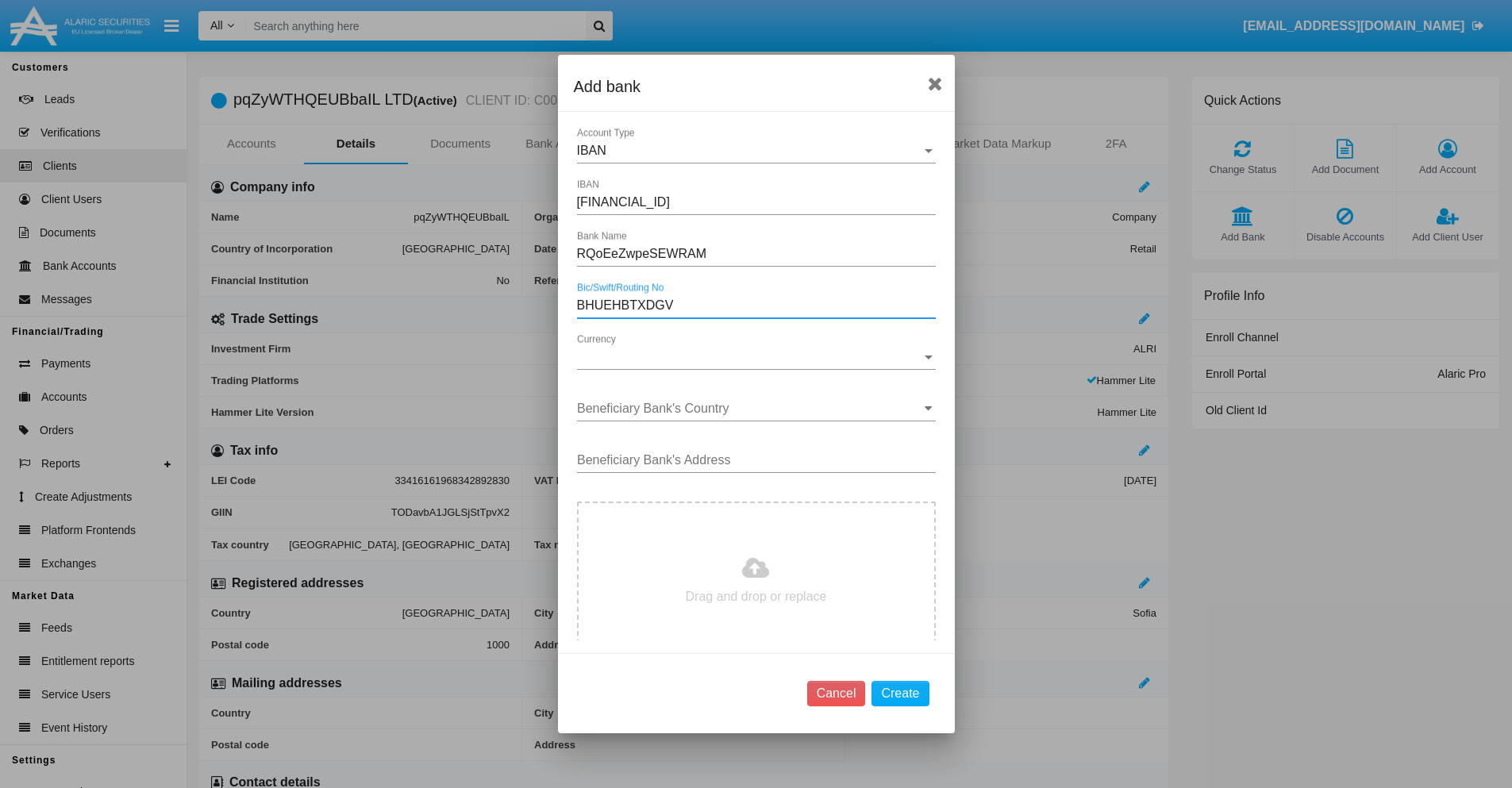
type input "BHUEHBTXDGV"
click at [750, 357] on span "Currency" at bounding box center [749, 357] width 345 height 15
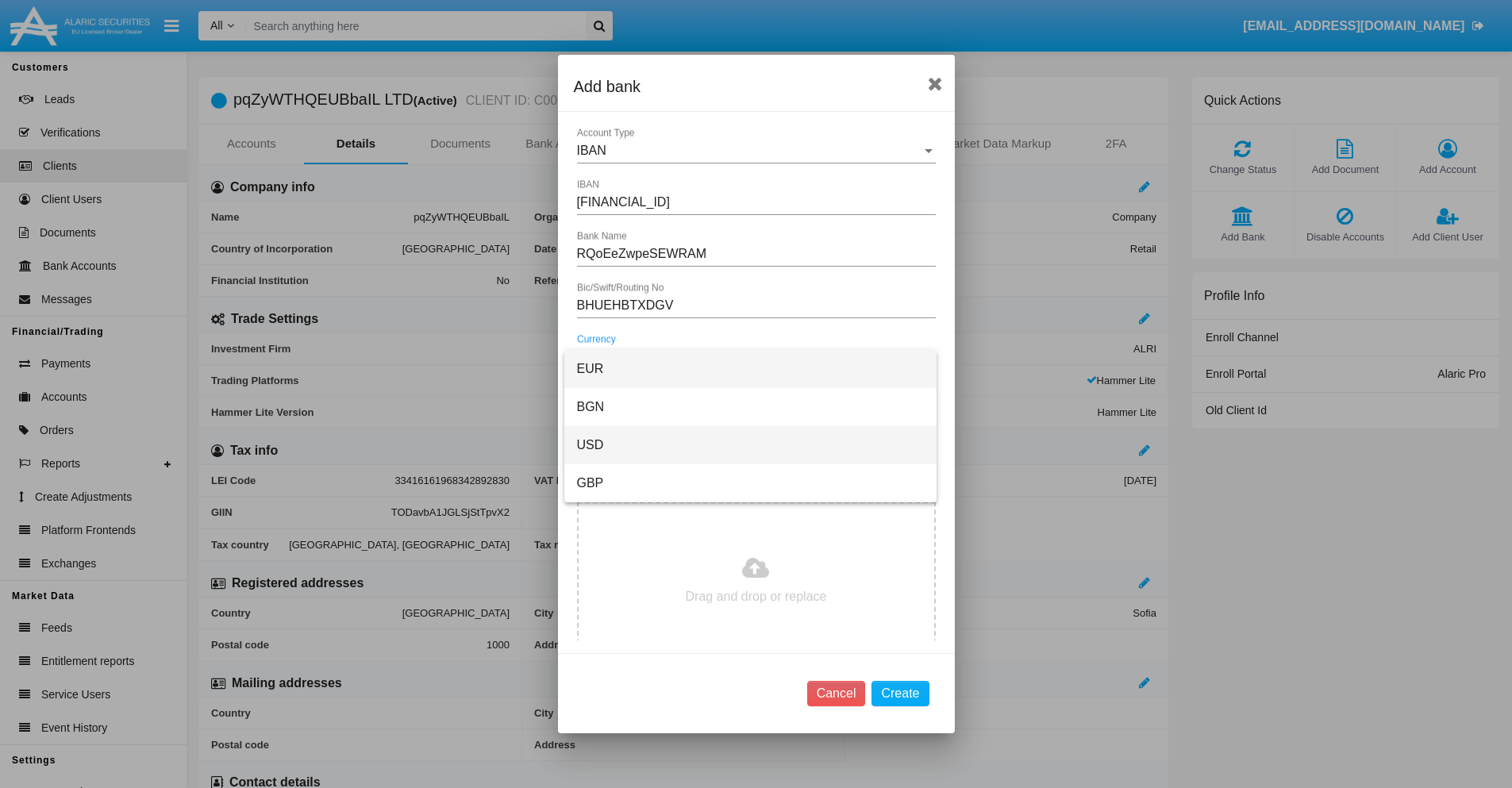
click at [750, 445] on span "USD" at bounding box center [750, 445] width 347 height 38
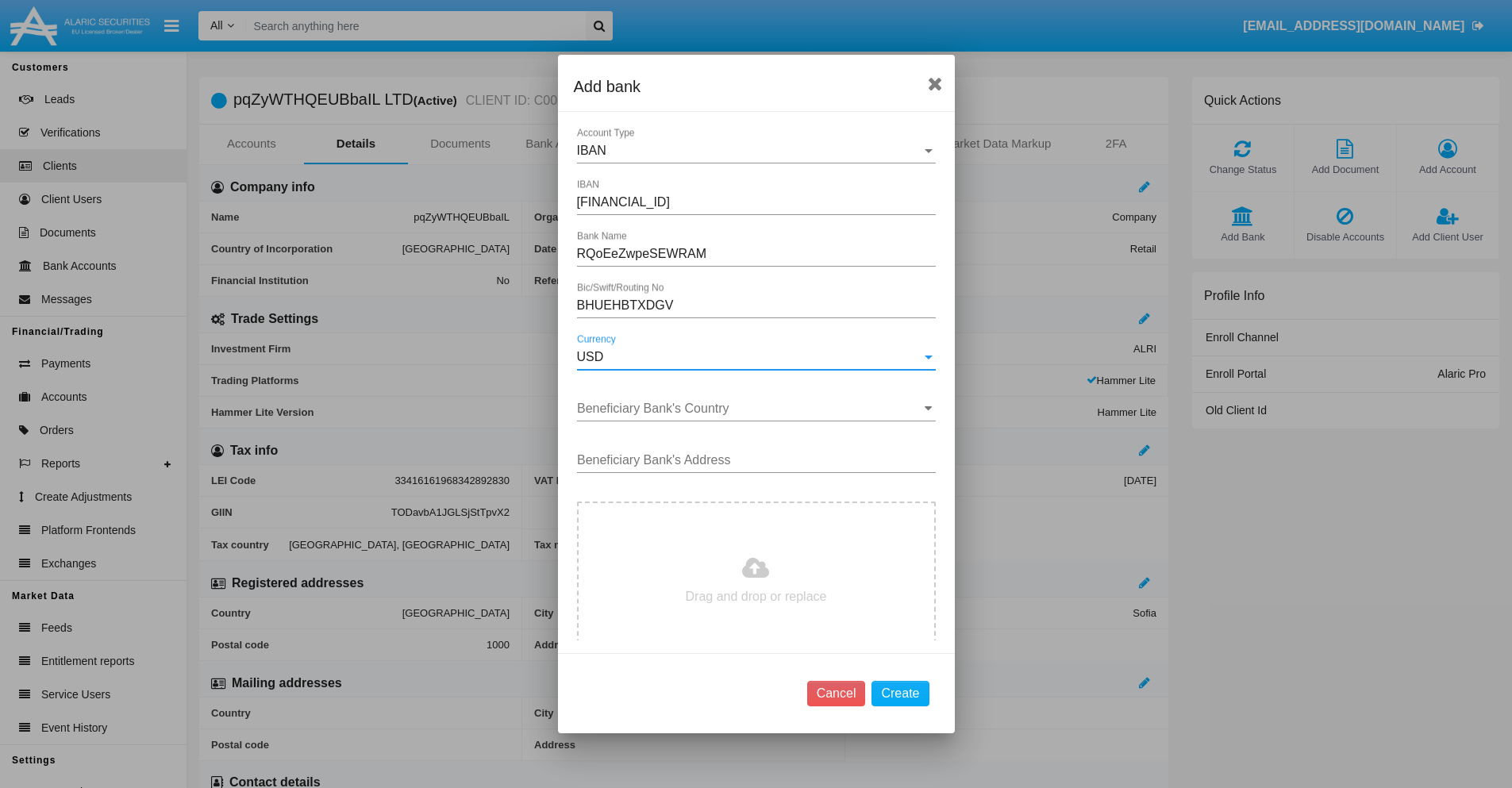
click at [750, 409] on input "Beneficiary Bank's Country" at bounding box center [756, 408] width 358 height 15
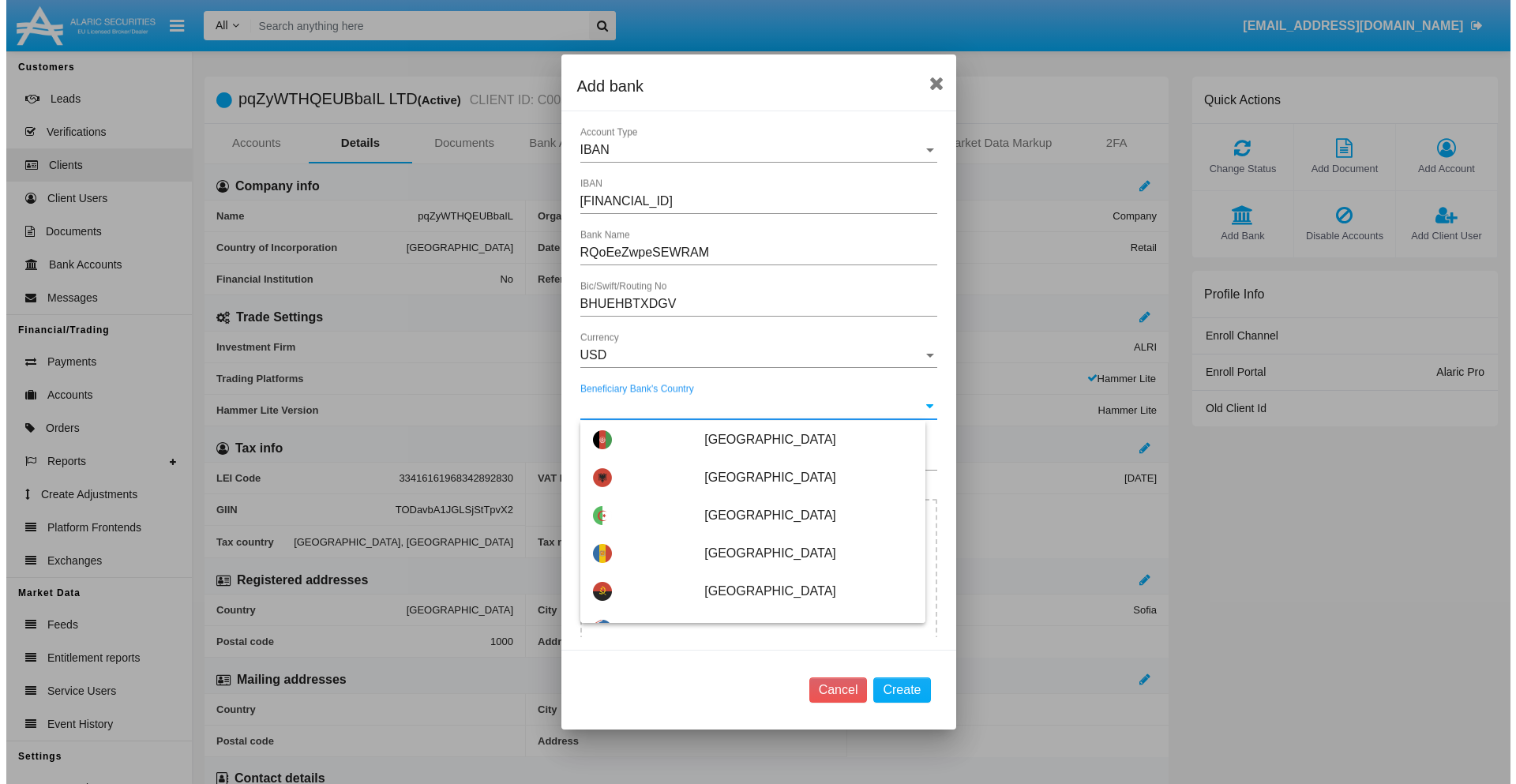
scroll to position [3511, 0]
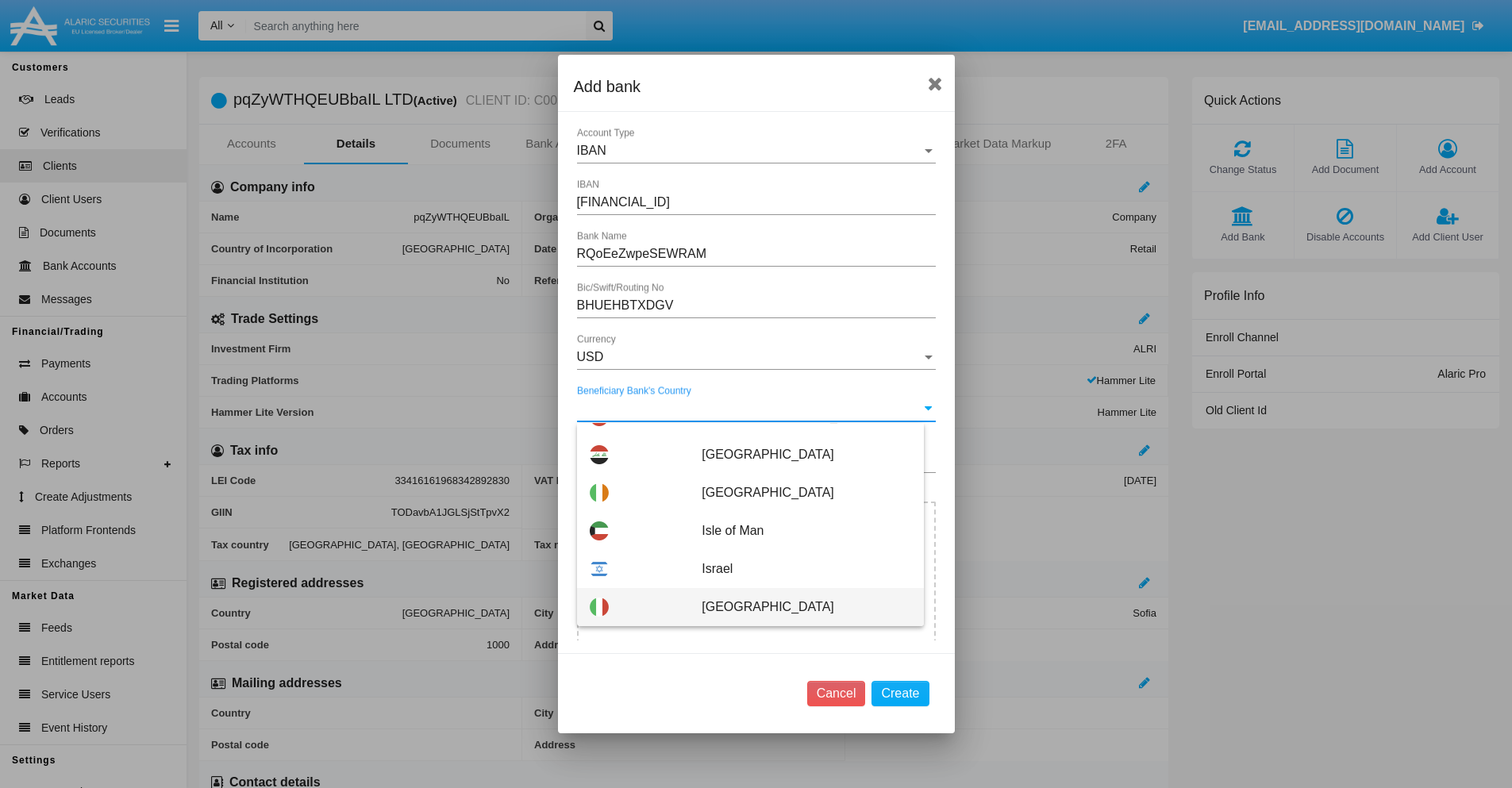
click at [798, 607] on span "Italy" at bounding box center [805, 607] width 209 height 38
type input "Italy"
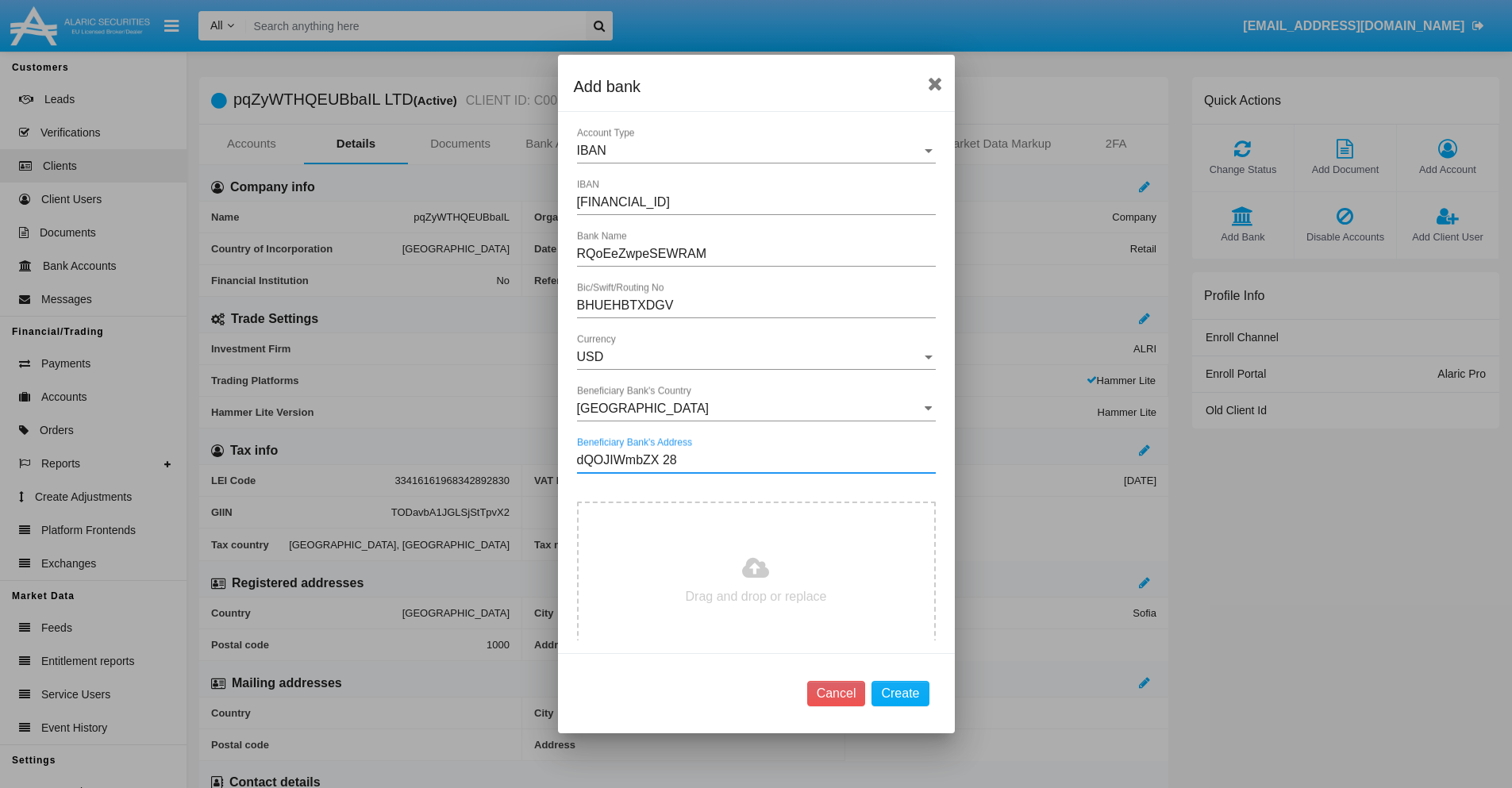
type input "dQOJIWmbZX 283"
type input "C:\fakepath\bank-statement.png"
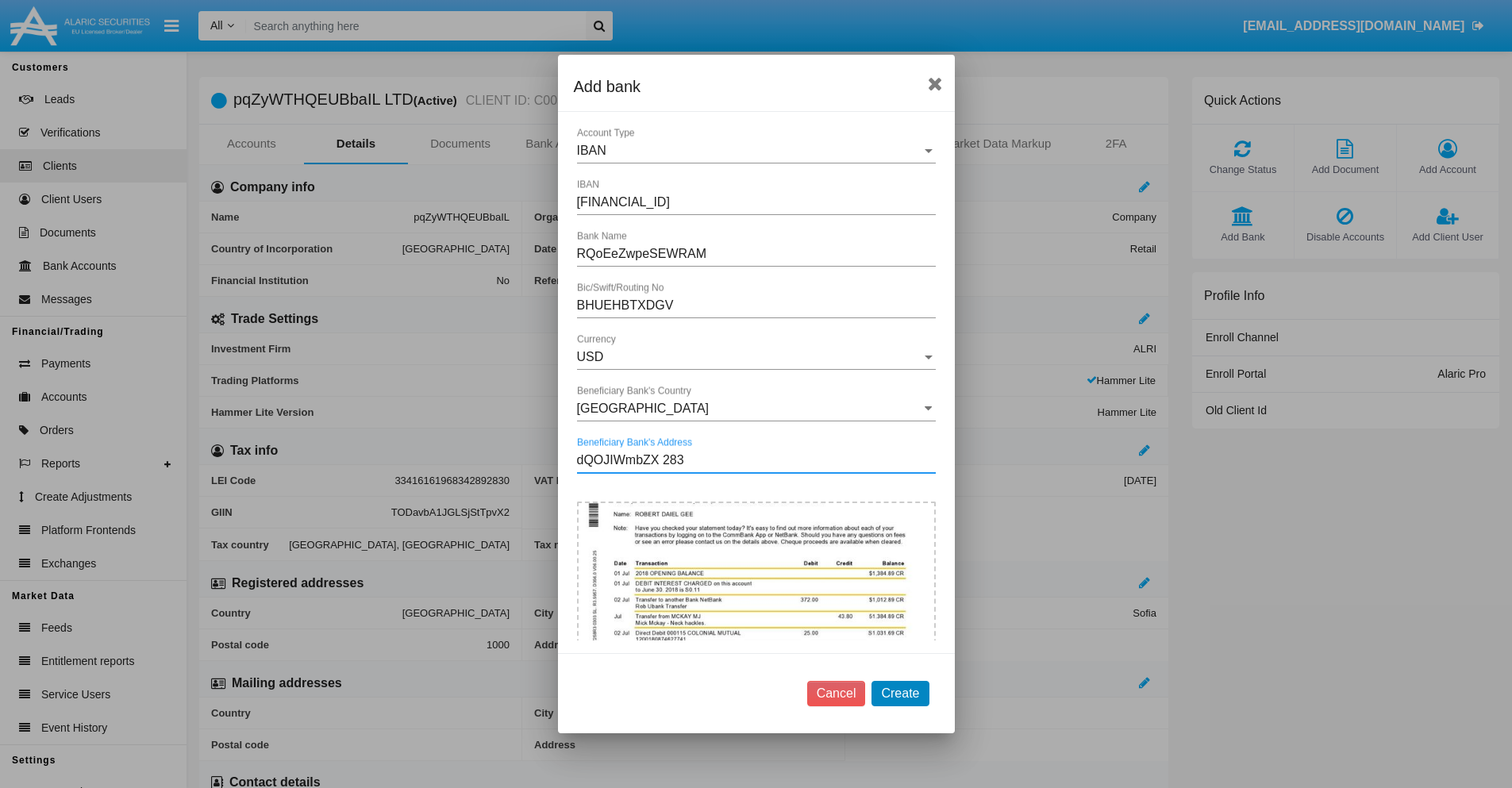
click at [900, 693] on button "Create" at bounding box center [900, 693] width 57 height 26
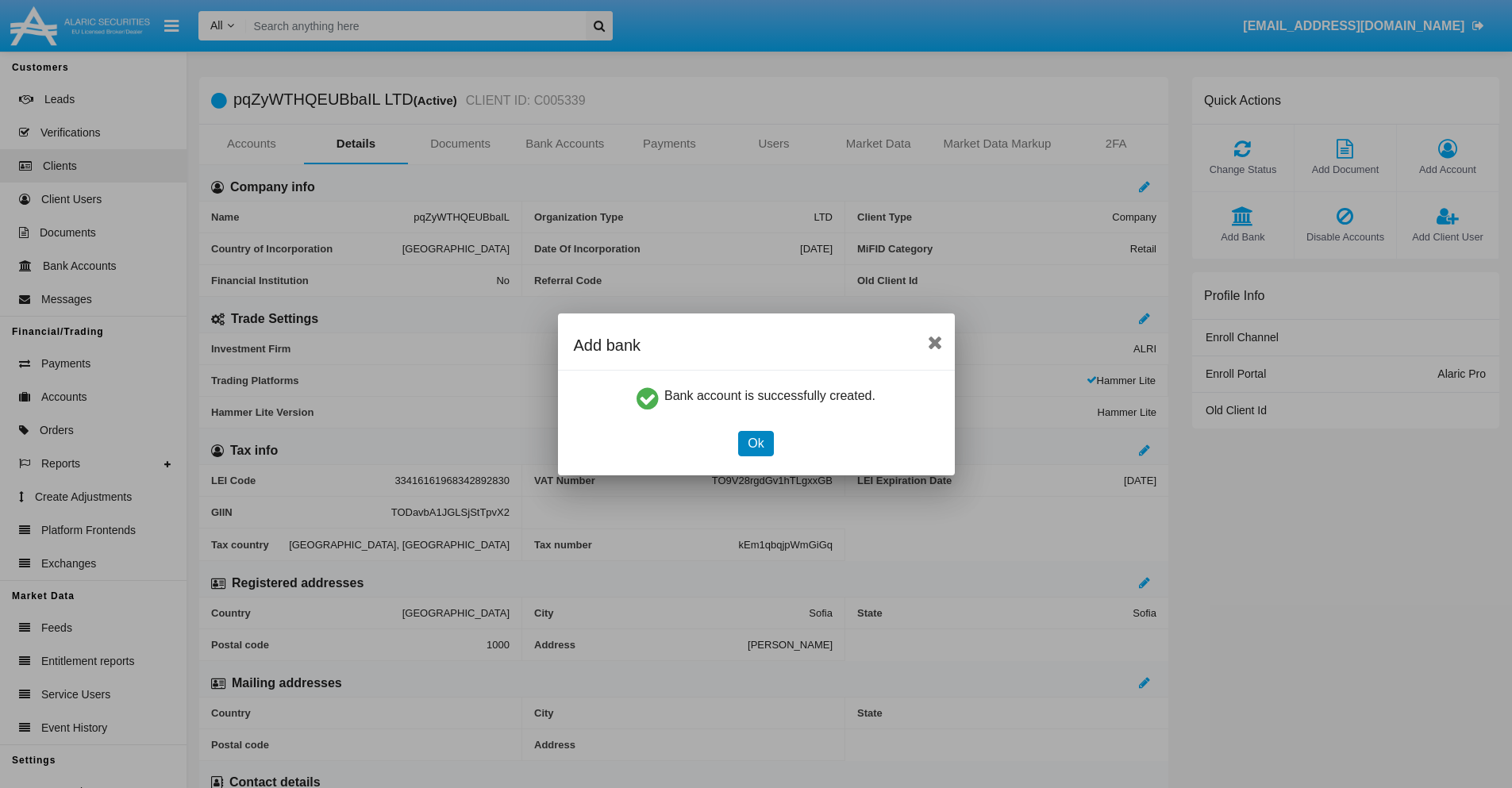
click at [756, 443] on button "Ok" at bounding box center [756, 443] width 35 height 26
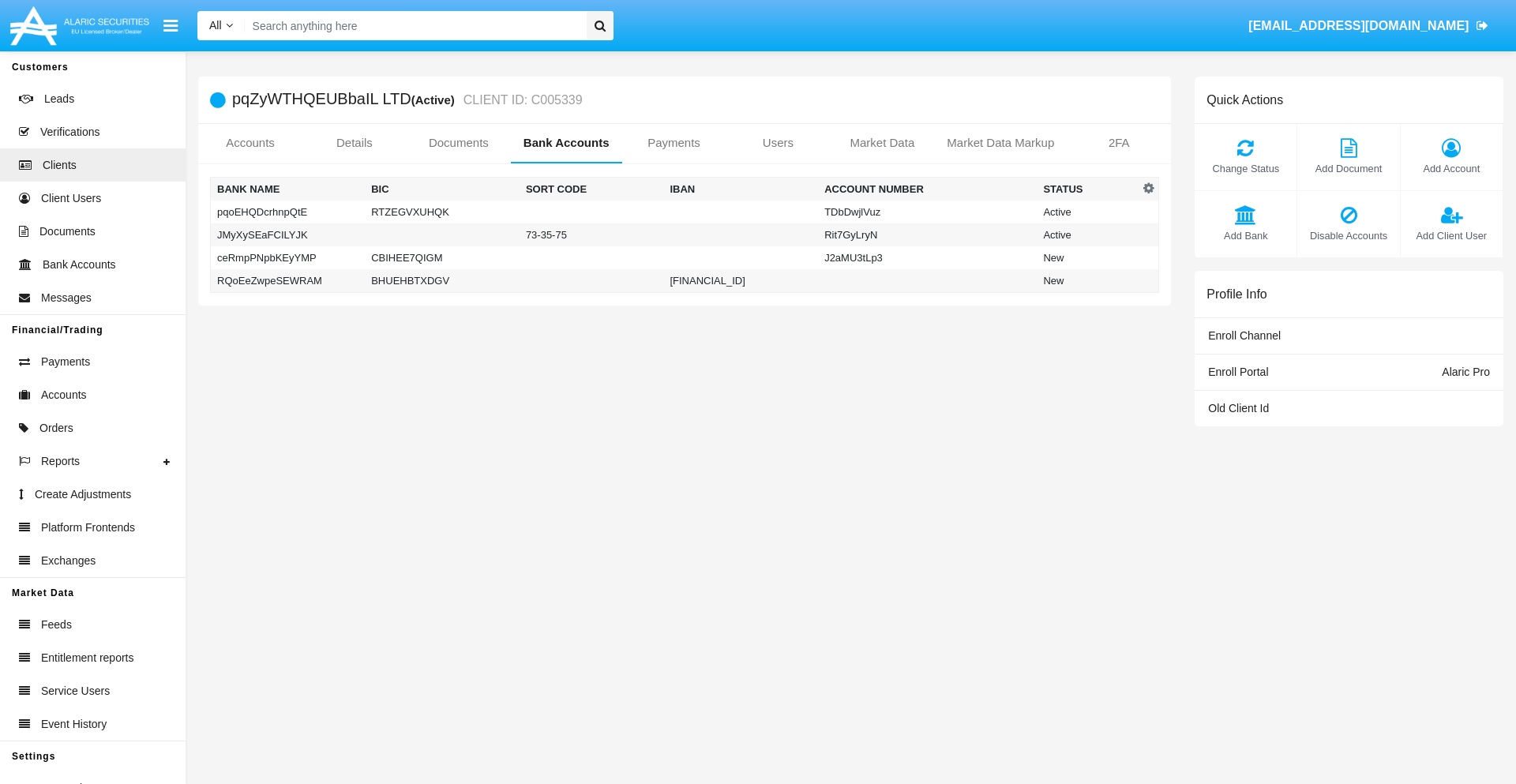
click at [287, 280] on td "RQoEeZwpeSEWRAM" at bounding box center [288, 281] width 155 height 24
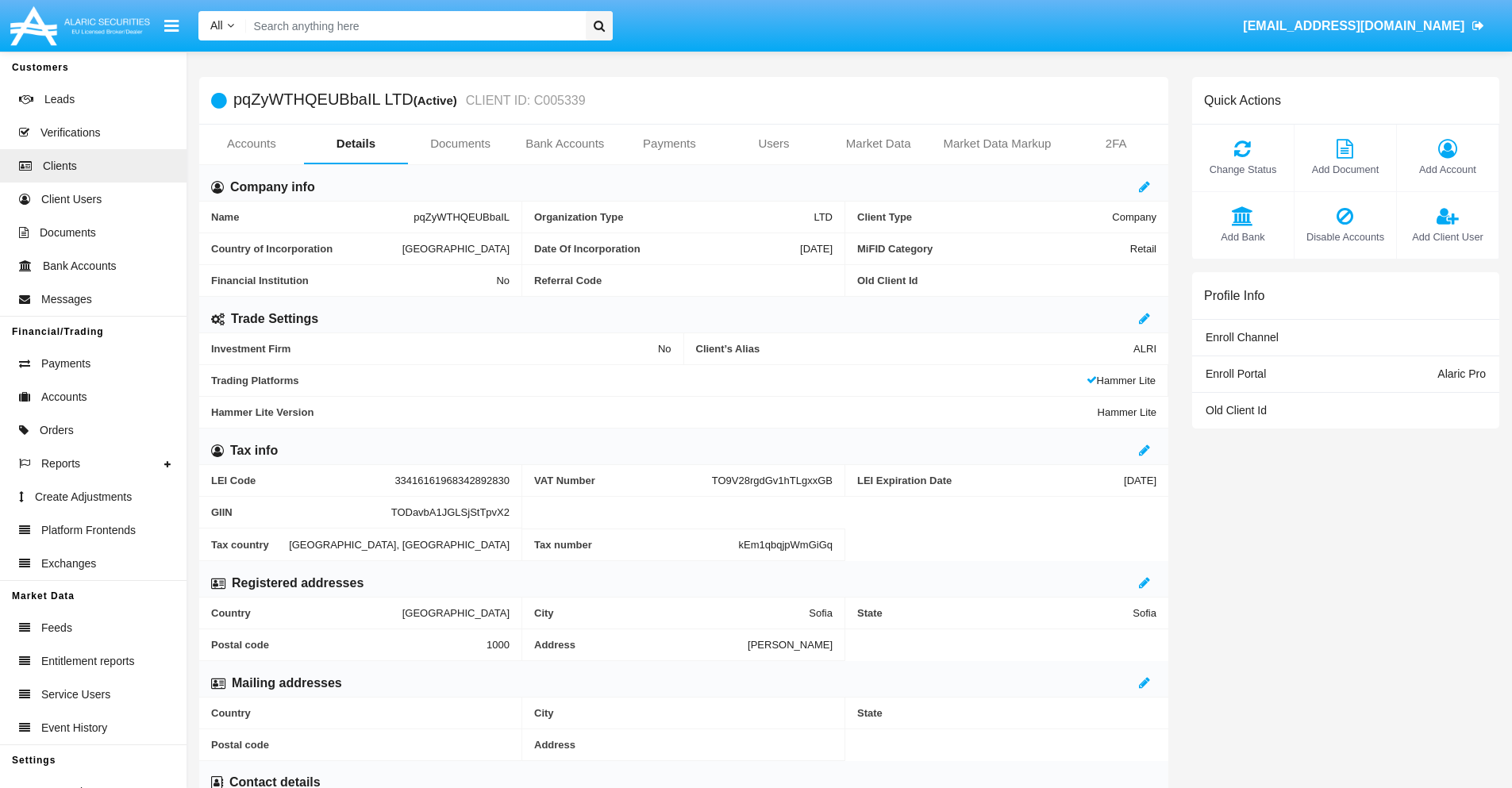
click at [1242, 236] on span "Add Bank" at bounding box center [1243, 237] width 86 height 15
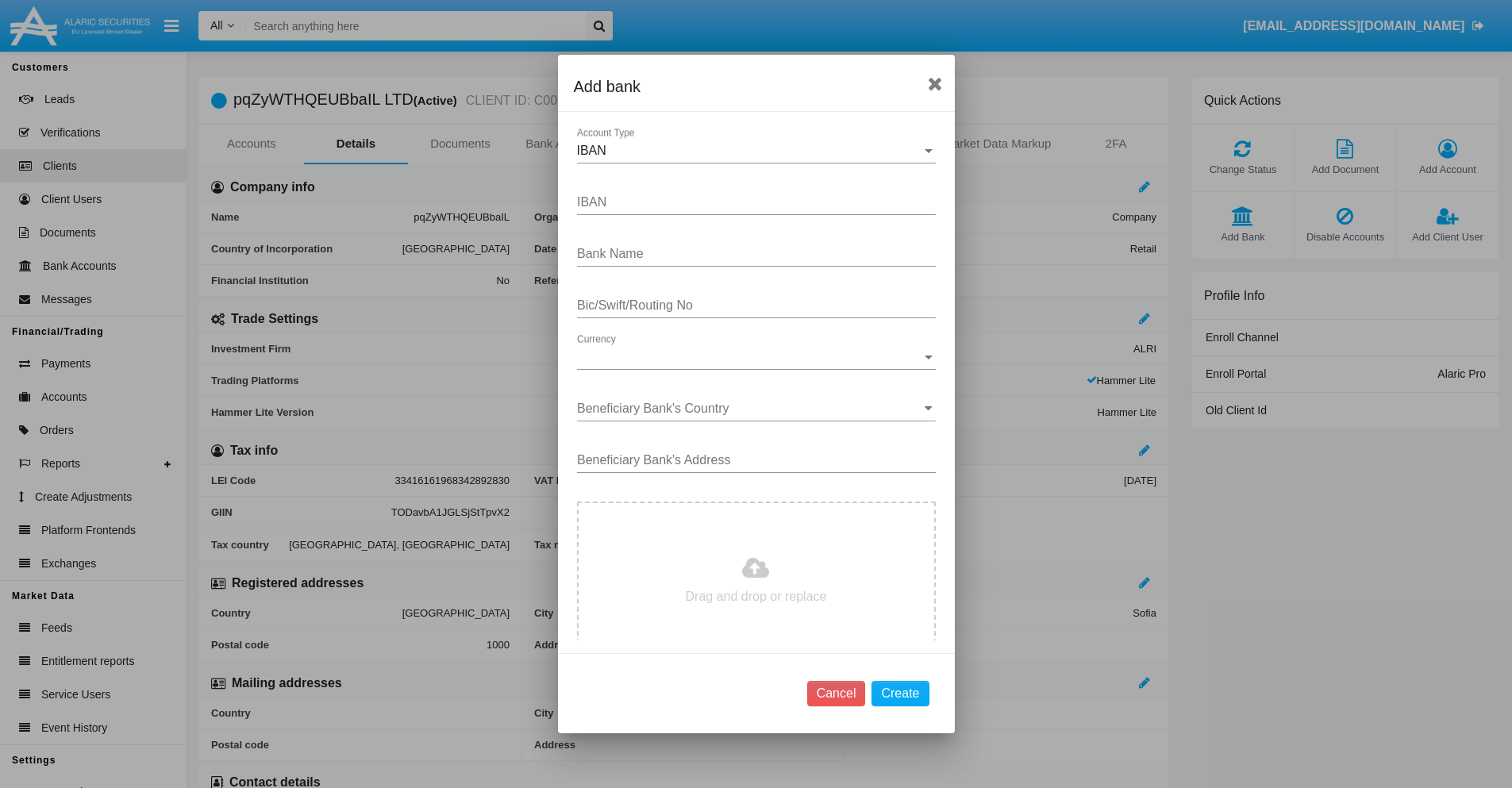
click at [750, 150] on div "IBAN" at bounding box center [749, 150] width 345 height 15
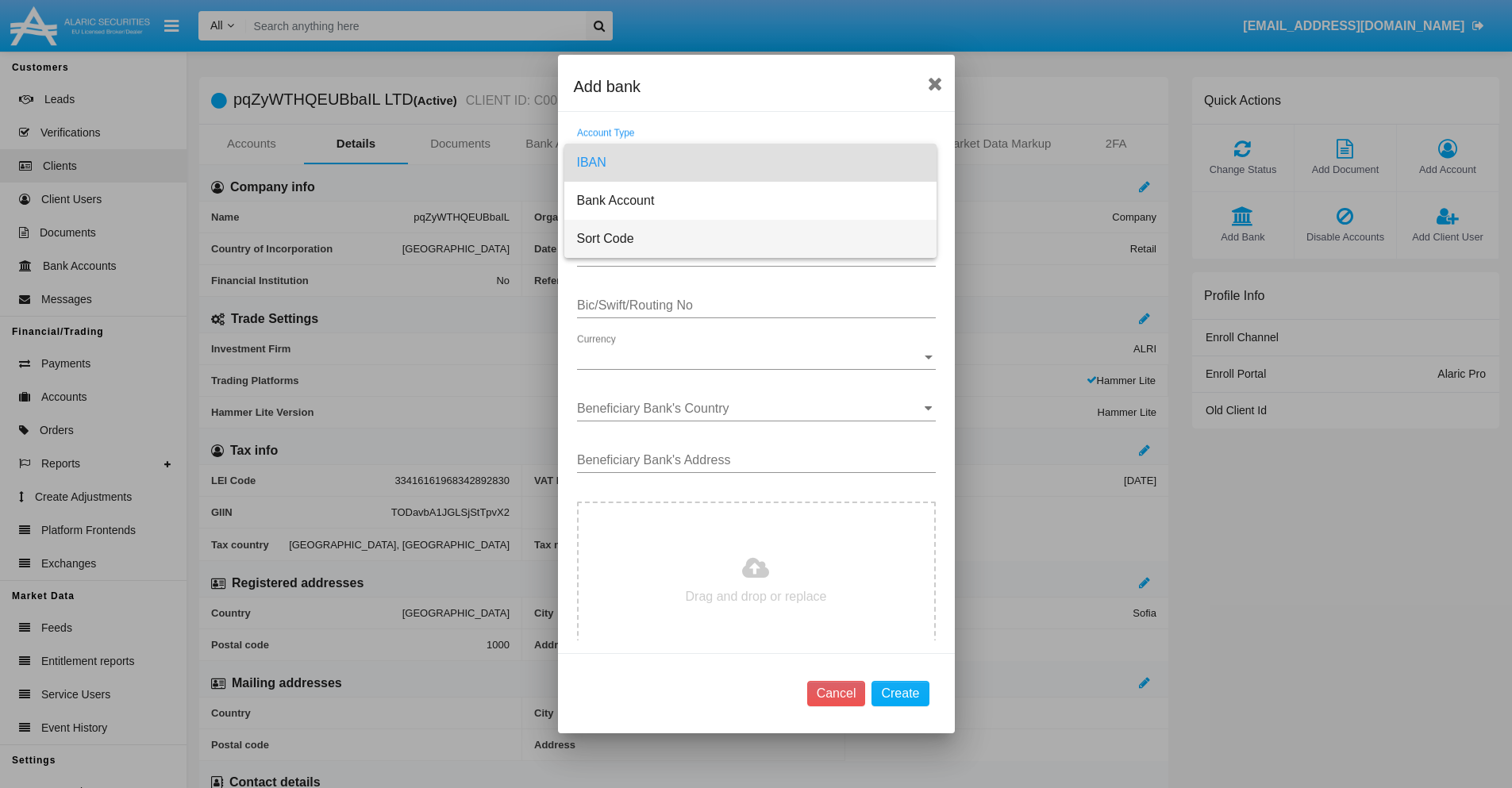
click at [750, 239] on span "Sort Code" at bounding box center [750, 239] width 347 height 38
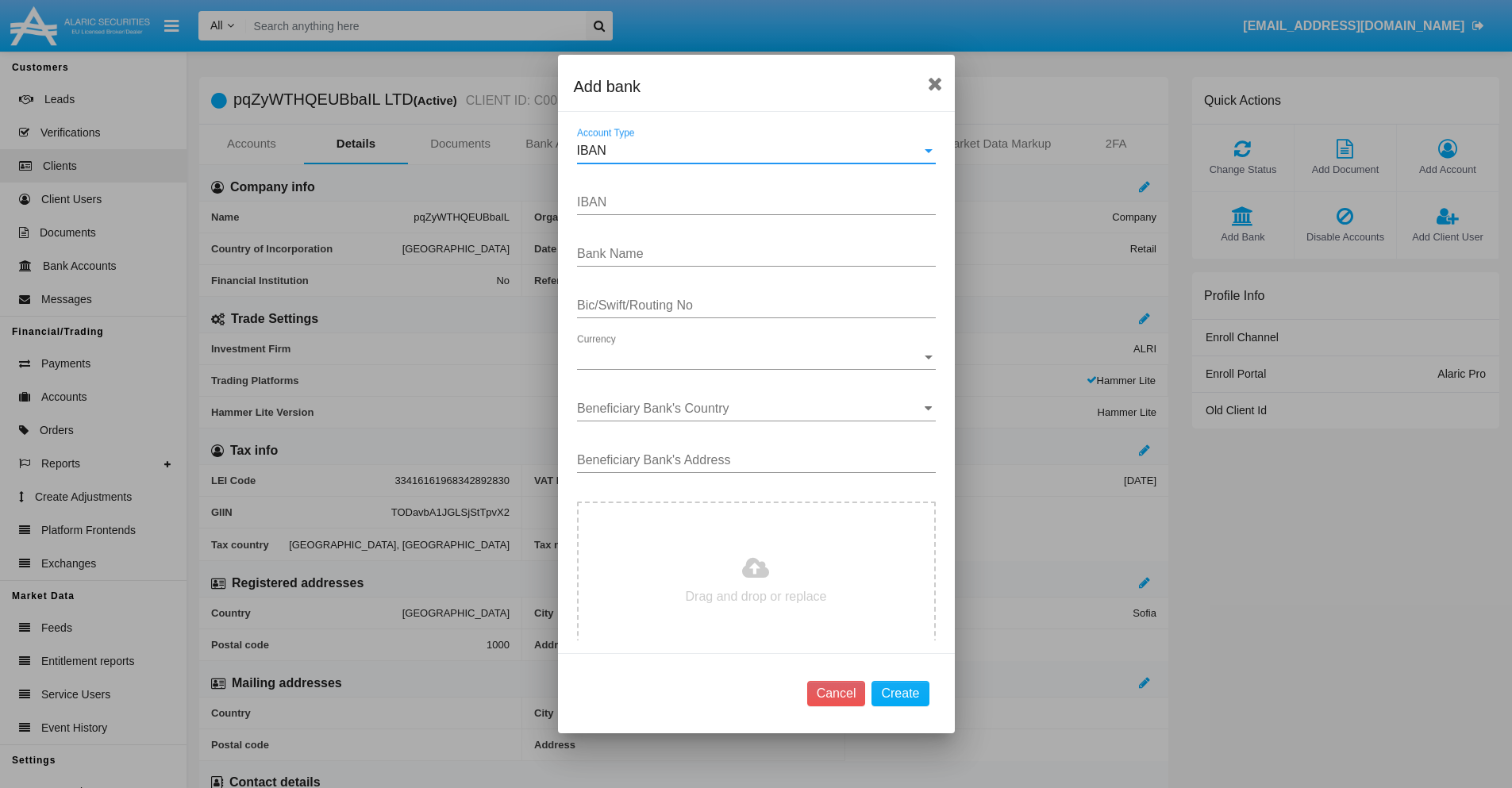
type input "[GEOGRAPHIC_DATA]"
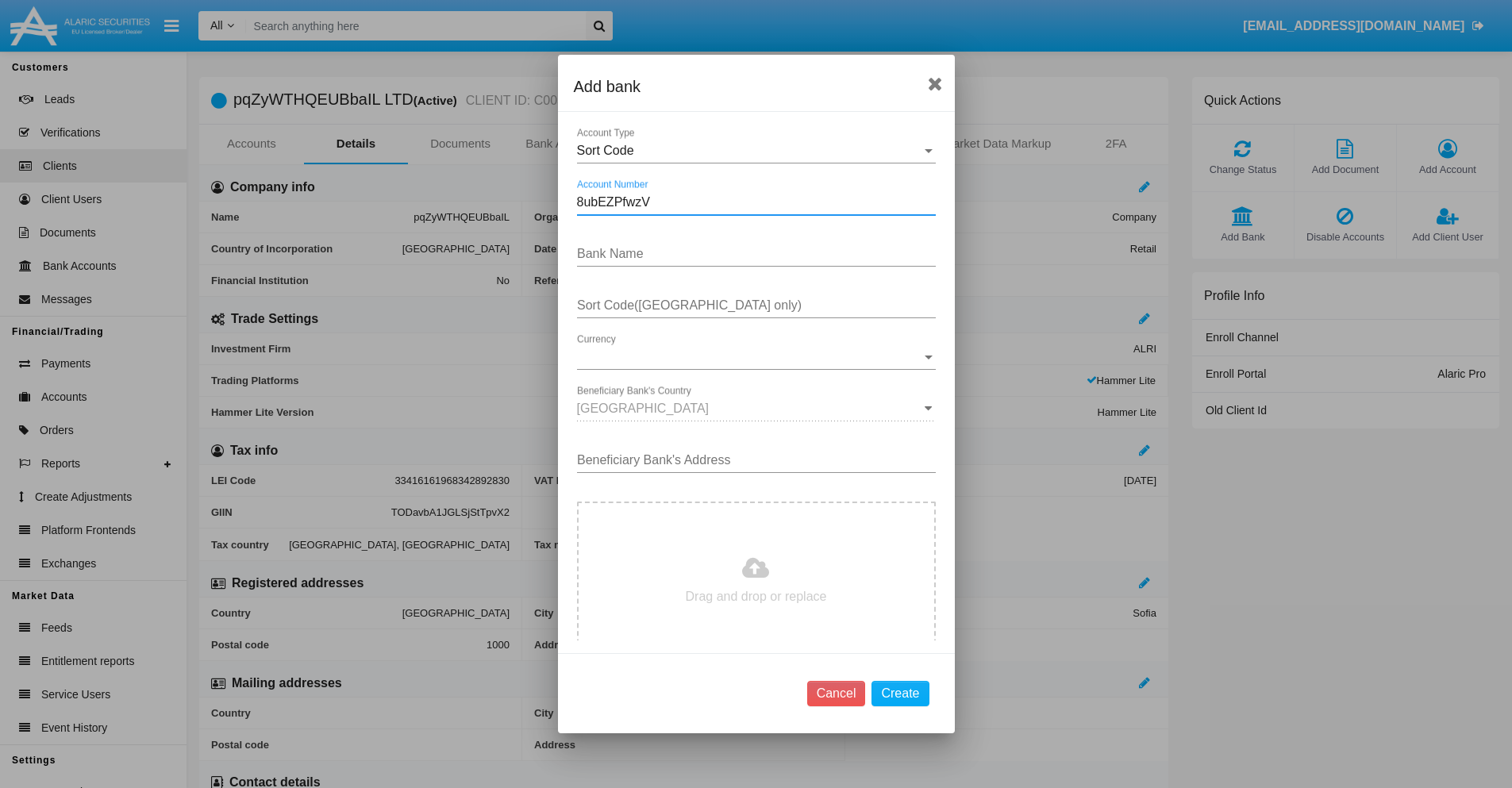
type input "8ubEZPfwzV"
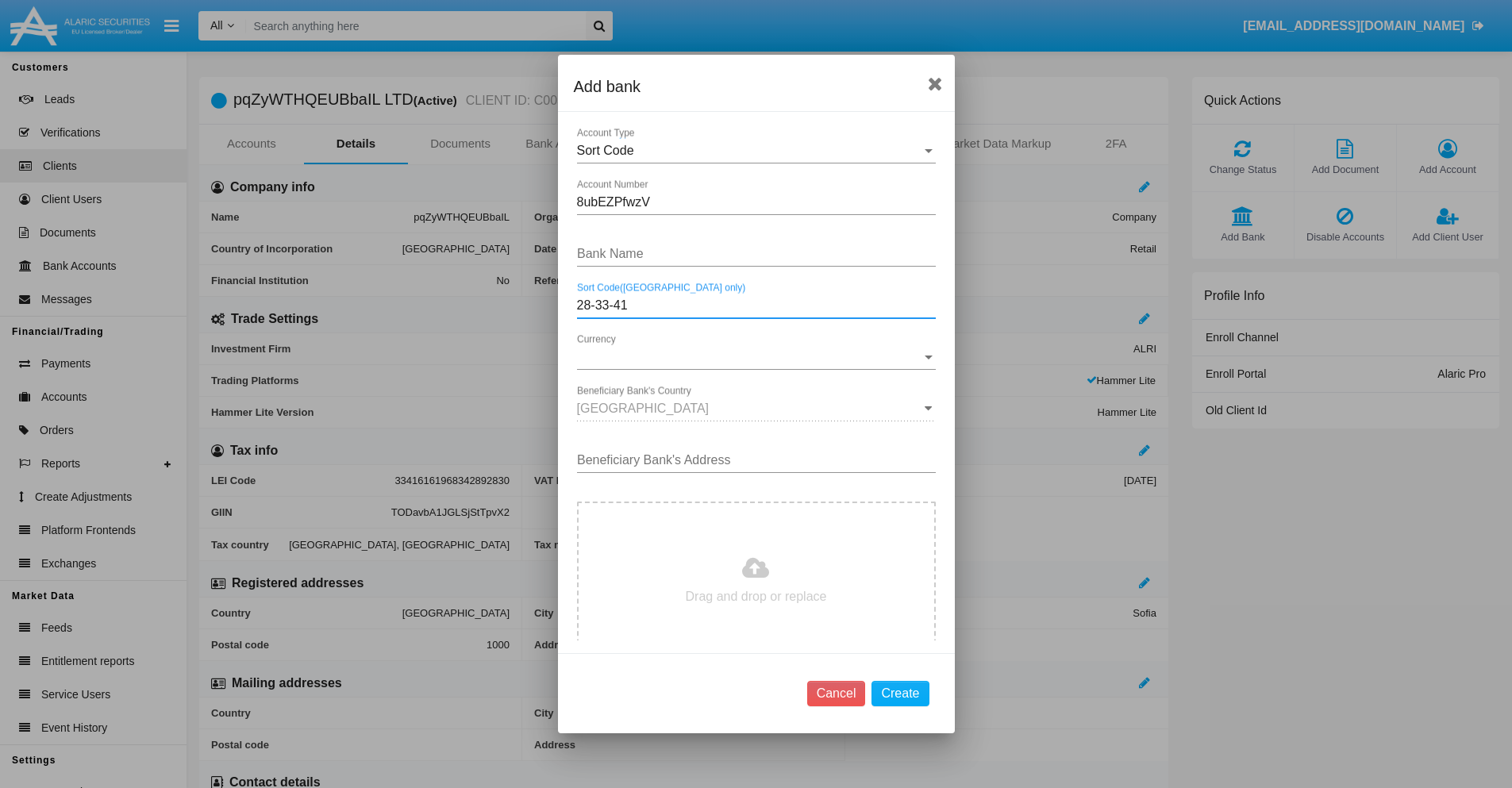
type input "28-33-41"
type input "WlpGtwyLXVawxok"
click at [750, 357] on span "Currency" at bounding box center [749, 357] width 345 height 15
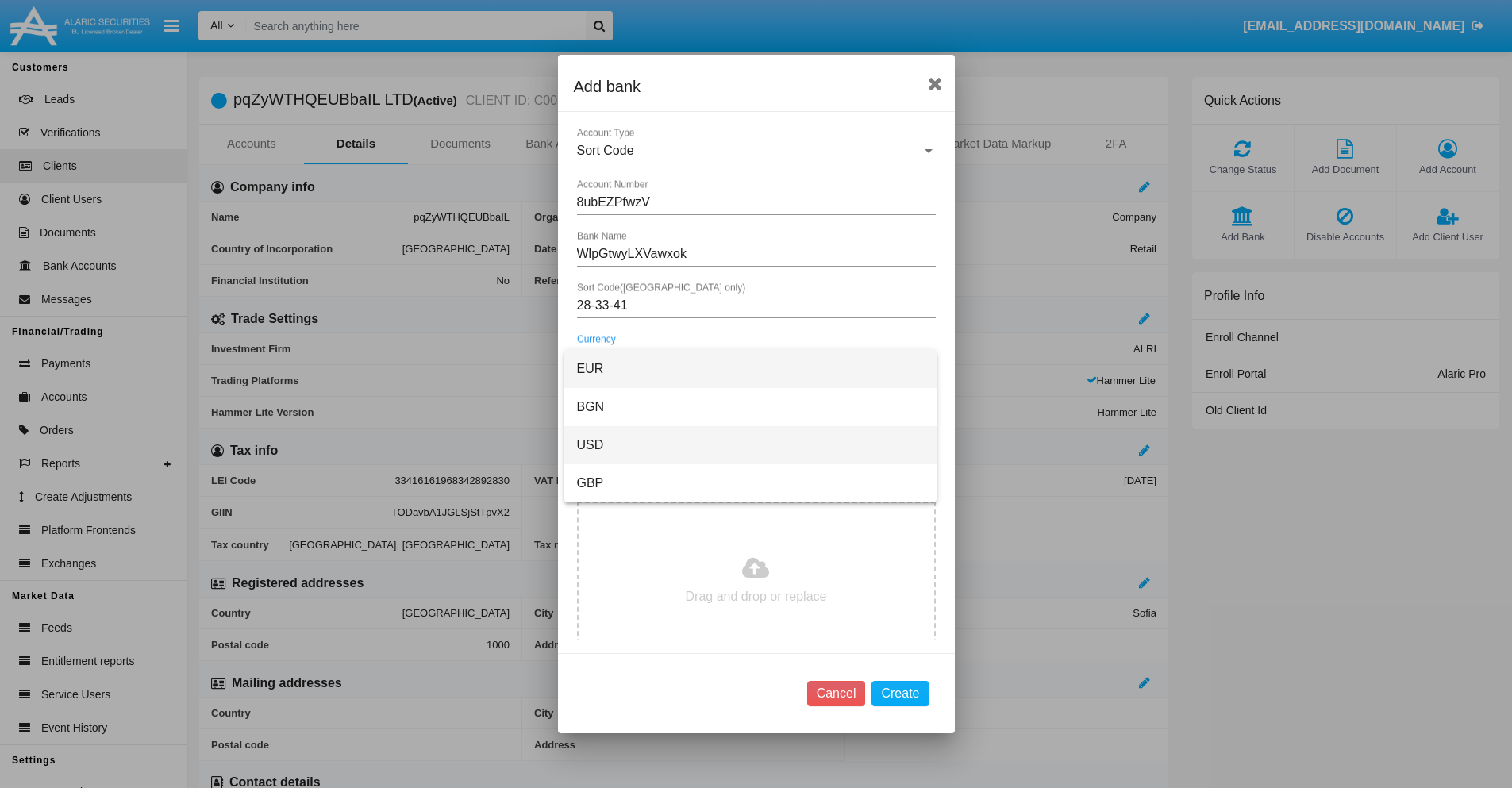
click at [750, 445] on span "USD" at bounding box center [750, 445] width 347 height 38
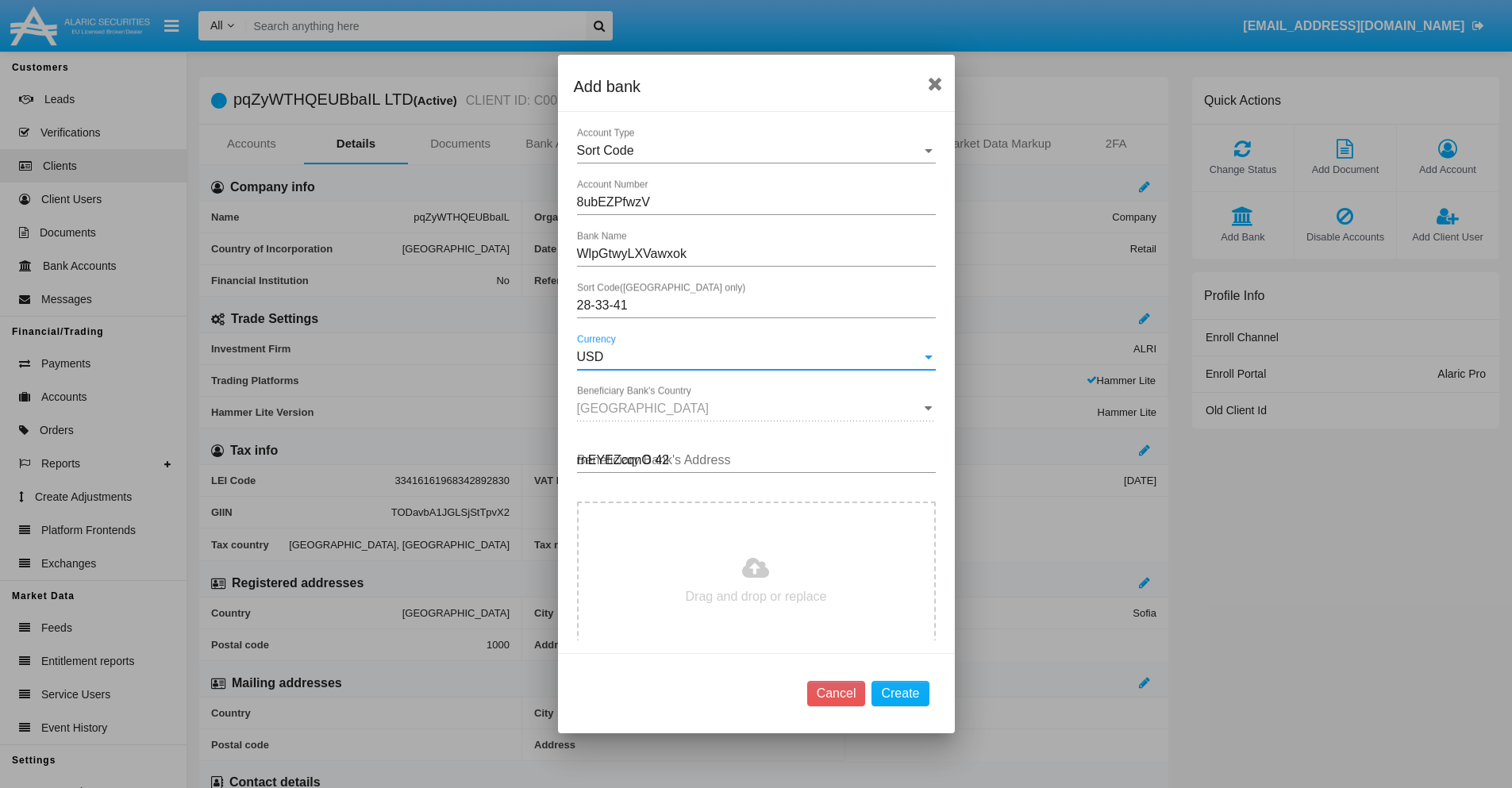
type input "rnEYEZcqnO 427"
type input "C:\fakepath\bank-statement.png"
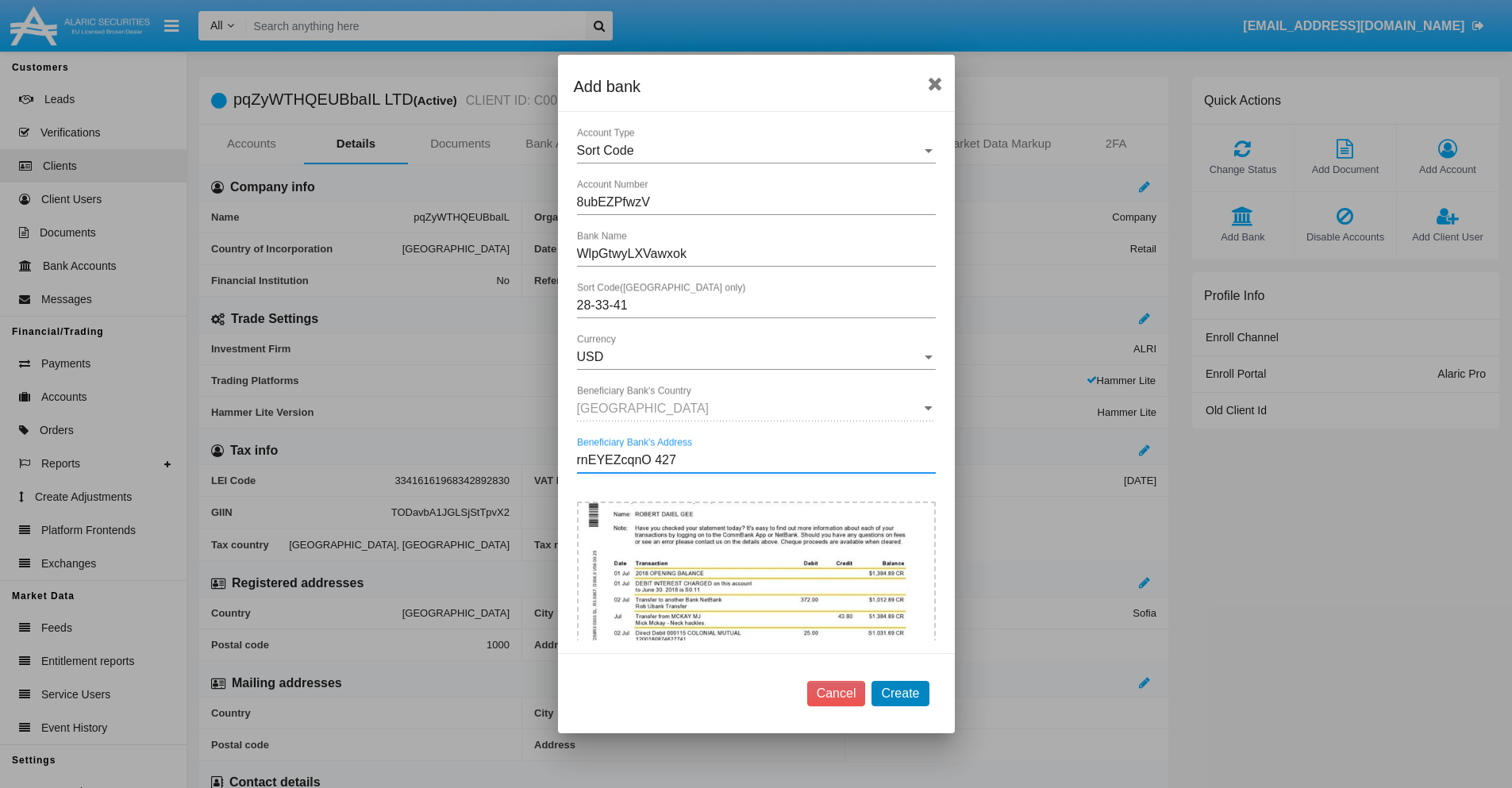
click at [900, 693] on button "Create" at bounding box center [900, 693] width 57 height 26
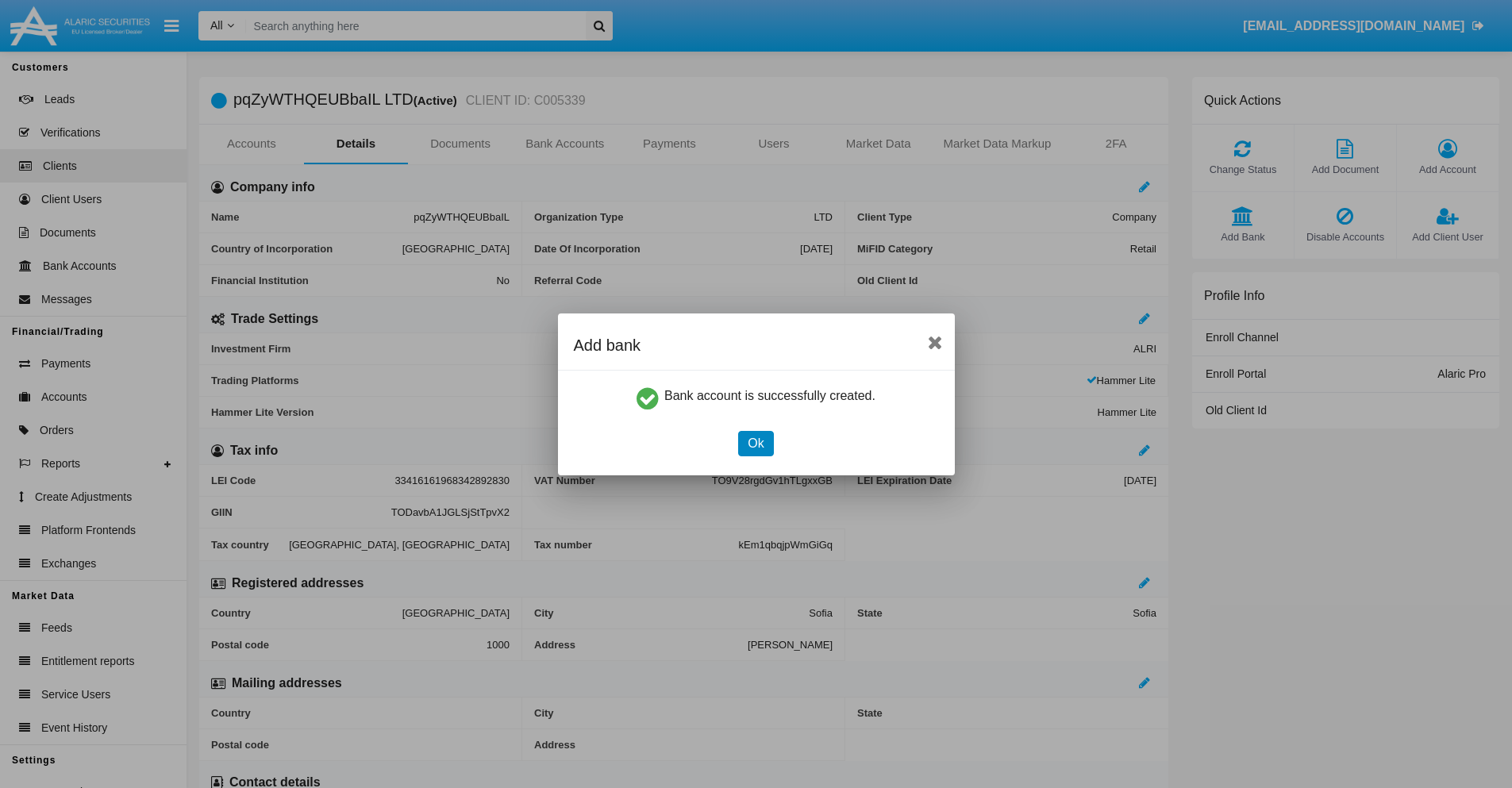
click at [756, 443] on button "Ok" at bounding box center [756, 443] width 35 height 26
